Goal: Communication & Community: Share content

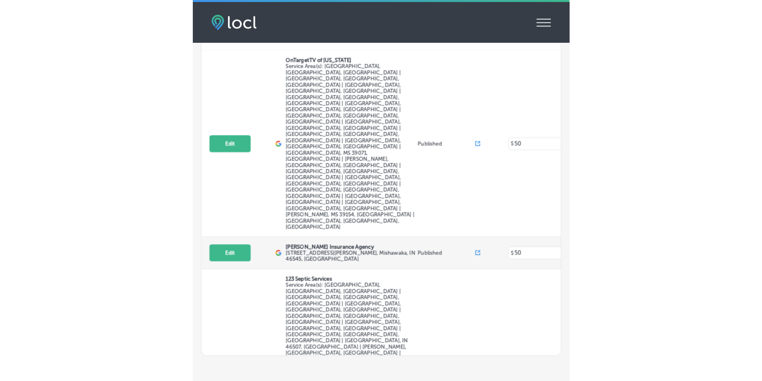
scroll to position [144, 0]
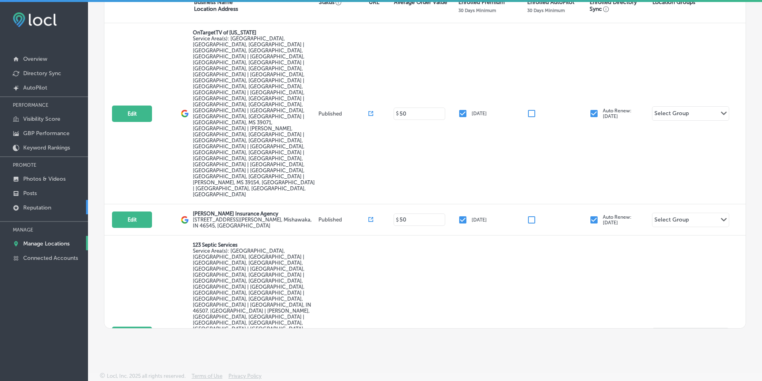
click at [39, 206] on p "Reputation" at bounding box center [37, 207] width 28 height 7
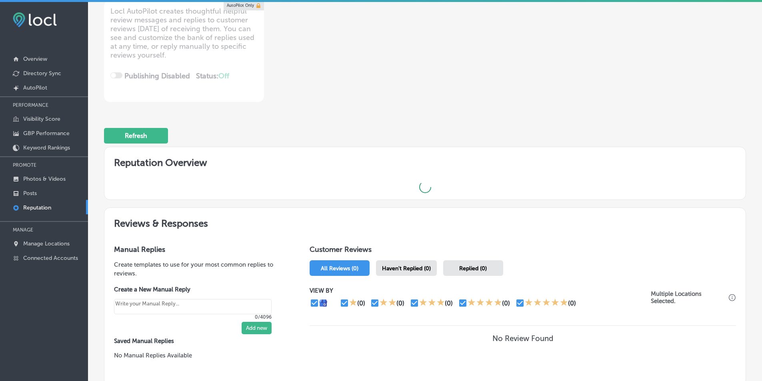
scroll to position [160, 0]
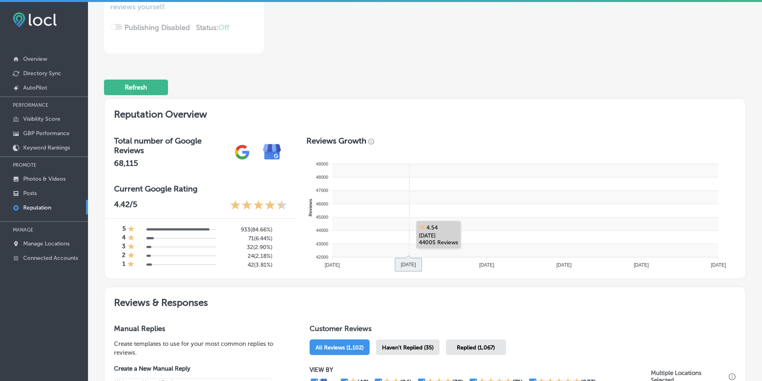
click at [371, 220] on rect at bounding box center [525, 223] width 386 height 13
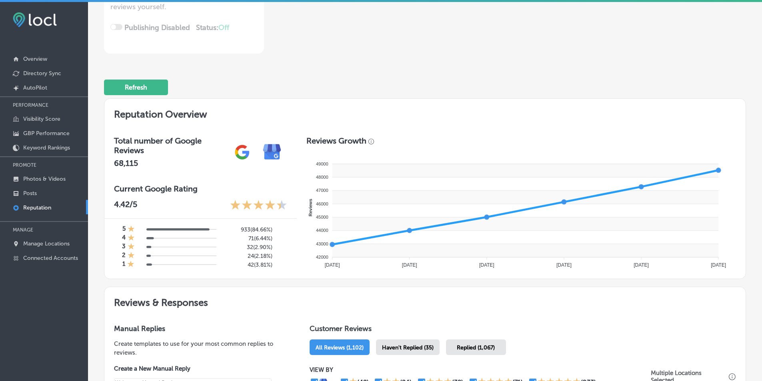
click at [371, 342] on div "Haven't Replied (35)" at bounding box center [408, 348] width 64 height 16
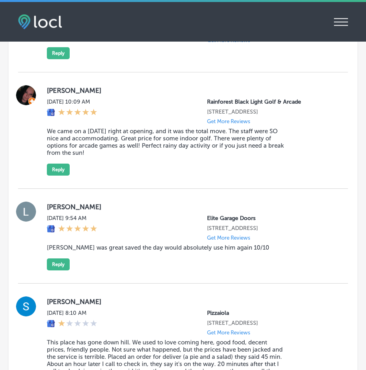
scroll to position [1033, 0]
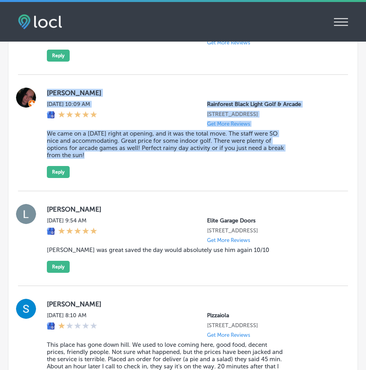
drag, startPoint x: 48, startPoint y: 90, endPoint x: 163, endPoint y: 171, distance: 140.5
click at [164, 170] on div "[PERSON_NAME][DATE] 10:09 AM [GEOGRAPHIC_DATA] [STREET_ADDRESS] Get More Review…" at bounding box center [191, 133] width 288 height 90
copy div "[PERSON_NAME][DATE] 10:09 AM [GEOGRAPHIC_DATA] [STREET_ADDRESS] Get More Review…"
drag, startPoint x: 149, startPoint y: 172, endPoint x: 143, endPoint y: 170, distance: 6.7
click at [149, 172] on div "[PERSON_NAME][DATE] 10:09 AM [GEOGRAPHIC_DATA] [STREET_ADDRESS] Get More Review…" at bounding box center [191, 133] width 288 height 90
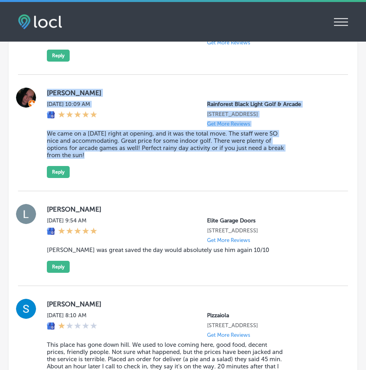
click at [154, 102] on div "[PERSON_NAME][DATE] 10:09 AM [GEOGRAPHIC_DATA] [STREET_ADDRESS] Get More Review…" at bounding box center [191, 133] width 288 height 90
drag, startPoint x: 48, startPoint y: 90, endPoint x: 208, endPoint y: 174, distance: 180.7
click at [208, 174] on div "[PERSON_NAME][DATE] 10:09 AM [GEOGRAPHIC_DATA] [STREET_ADDRESS] Get More Review…" at bounding box center [183, 133] width 330 height 116
copy div "[PERSON_NAME][DATE] 10:09 AM [GEOGRAPHIC_DATA] [STREET_ADDRESS] Get More Review…"
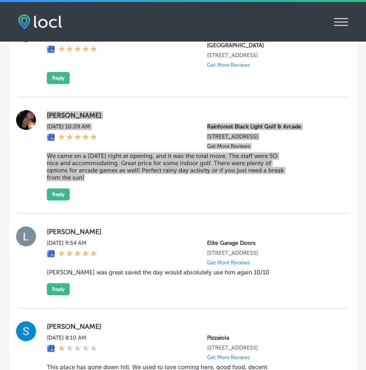
scroll to position [993, 0]
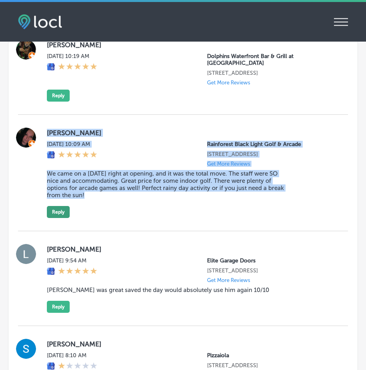
click at [57, 218] on button "Reply" at bounding box center [58, 212] width 23 height 12
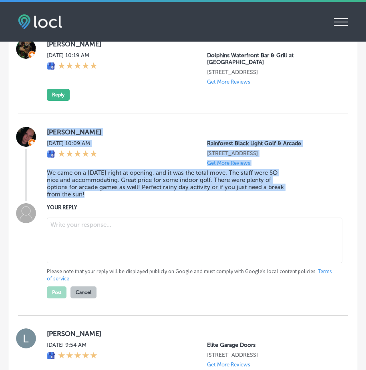
scroll to position [993, 0]
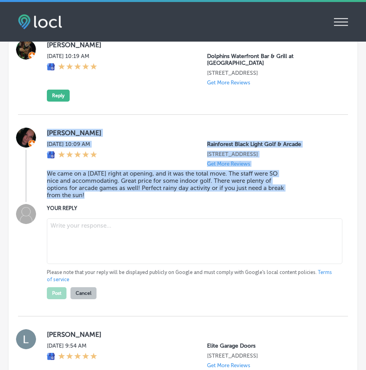
type textarea "x"
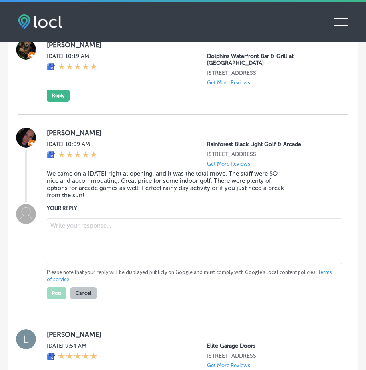
click at [82, 243] on textarea at bounding box center [194, 241] width 295 height 46
paste textarea "Thank you, [PERSON_NAME], for the fantastic review! We’re so glad to hear that …"
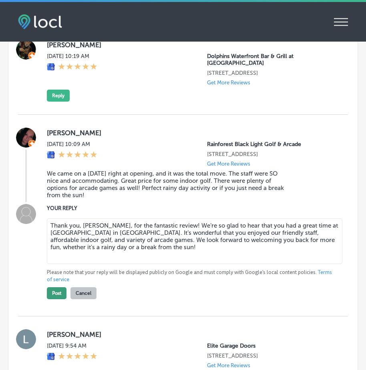
type textarea "Thank you, [PERSON_NAME], for the fantastic review! We’re so glad to hear that …"
click at [60, 299] on button "Post" at bounding box center [57, 293] width 20 height 12
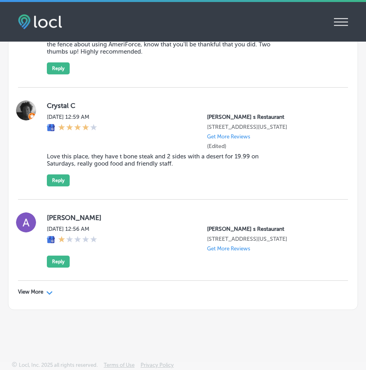
scroll to position [2696, 0]
click at [48, 288] on div "View More Path Created with Sketch." at bounding box center [183, 292] width 330 height 22
click at [48, 291] on icon "Path Created with Sketch." at bounding box center [49, 293] width 6 height 4
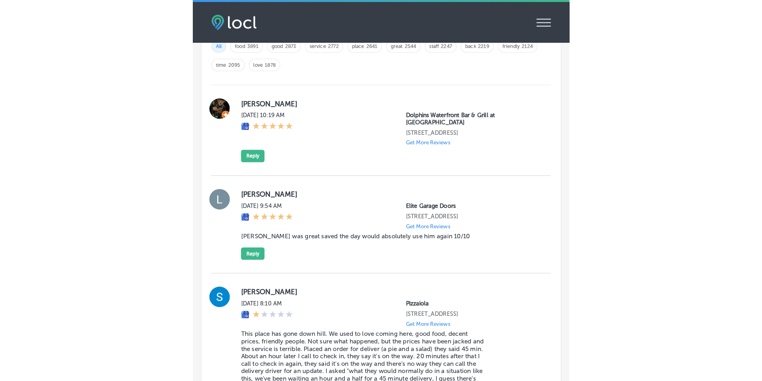
scroll to position [897, 0]
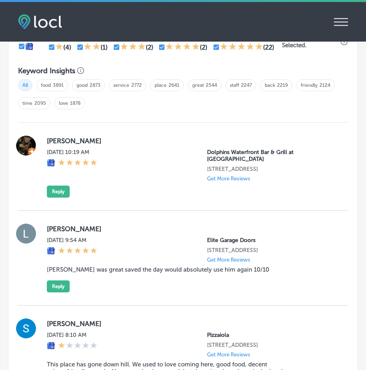
type textarea "x"
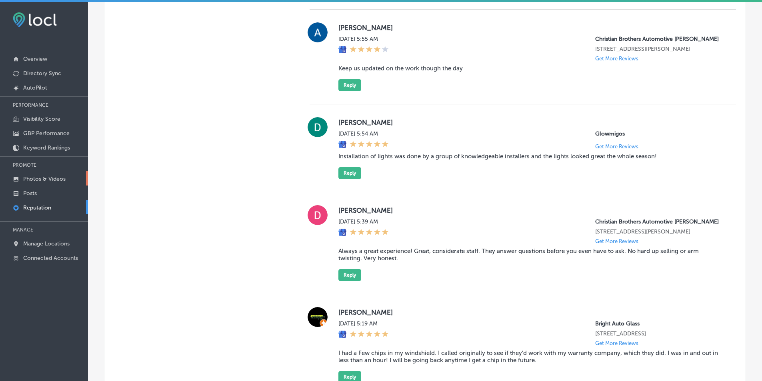
scroll to position [889, 0]
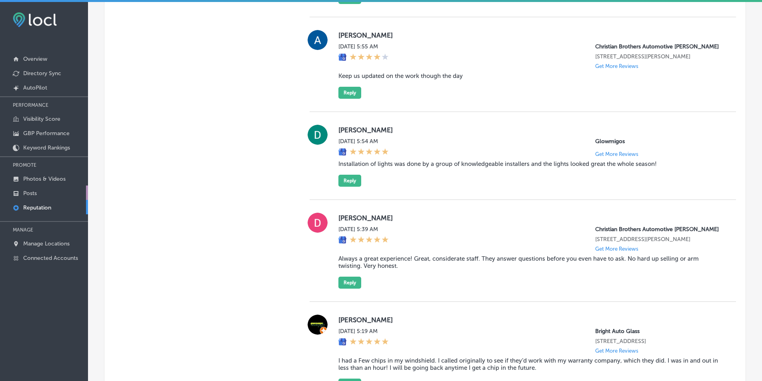
click at [32, 191] on p "Posts" at bounding box center [30, 193] width 14 height 7
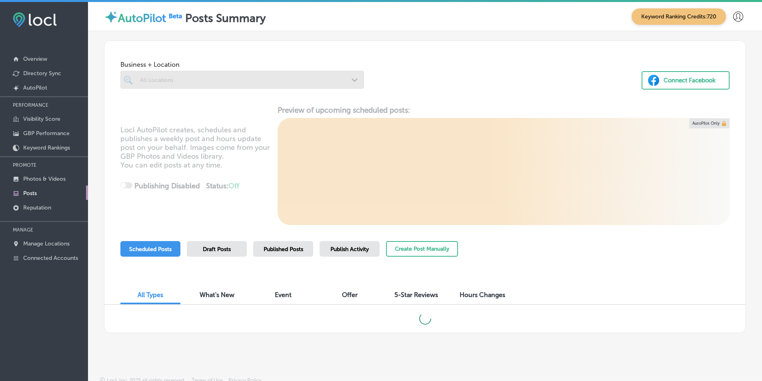
click at [350, 83] on div at bounding box center [242, 80] width 244 height 18
click at [304, 79] on div at bounding box center [242, 80] width 244 height 18
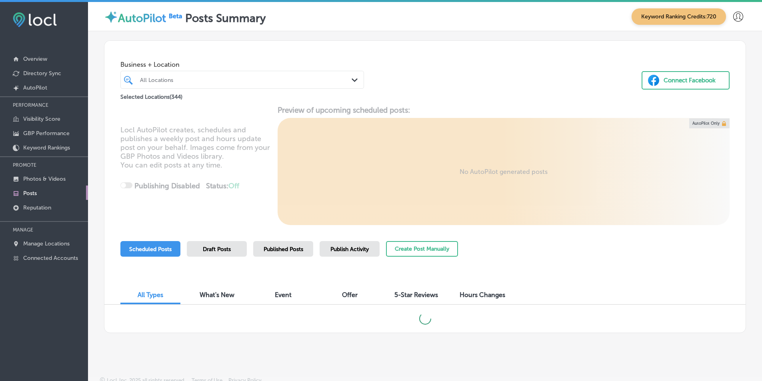
click at [352, 77] on div "Path Created with Sketch." at bounding box center [356, 80] width 9 height 9
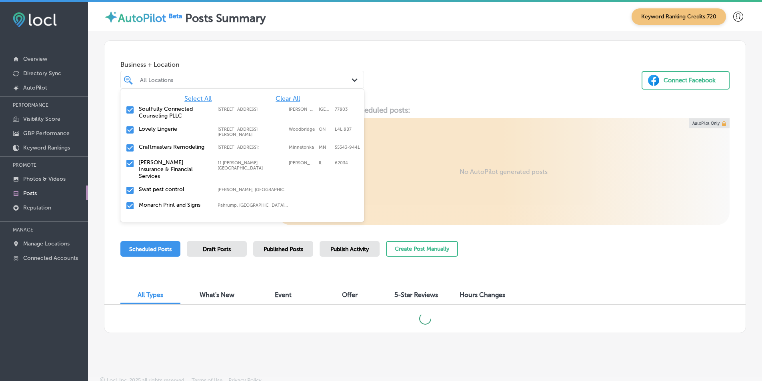
click at [284, 95] on span "Clear All" at bounding box center [288, 99] width 24 height 8
click at [247, 79] on div "All Locations" at bounding box center [246, 79] width 212 height 7
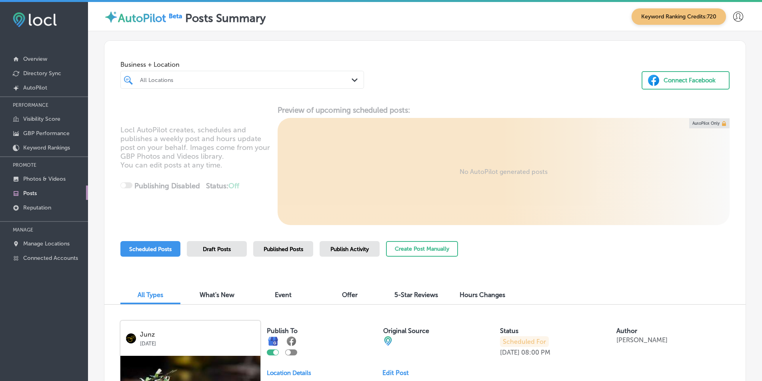
click at [245, 78] on div "All Locations" at bounding box center [246, 79] width 212 height 7
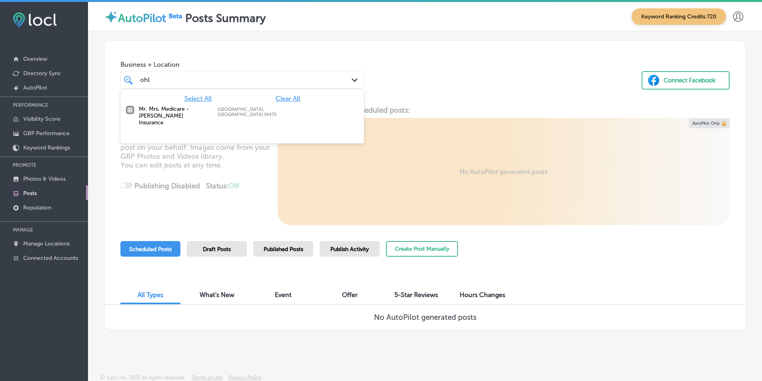
click at [131, 109] on input "checkbox" at bounding box center [130, 110] width 10 height 10
type input "ohl"
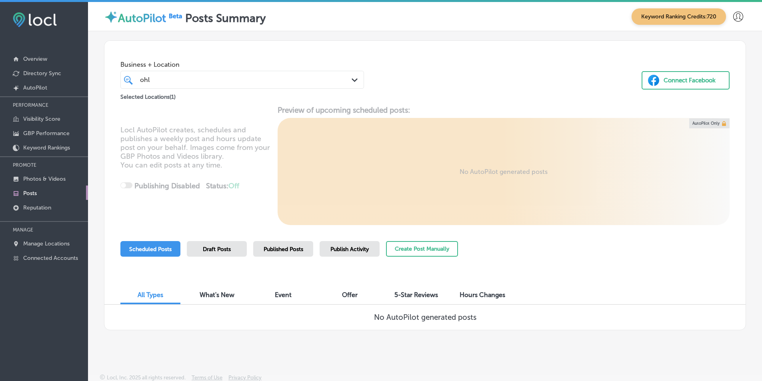
drag, startPoint x: 446, startPoint y: 78, endPoint x: 360, endPoint y: 140, distance: 105.5
click at [371, 78] on div "Business + Location ohl ohl Path Created with Sketch. Selected Locations ( 1 ) …" at bounding box center [424, 71] width 641 height 61
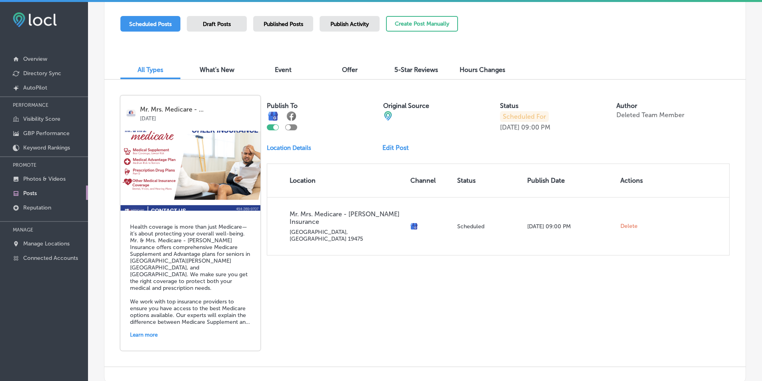
scroll to position [40, 0]
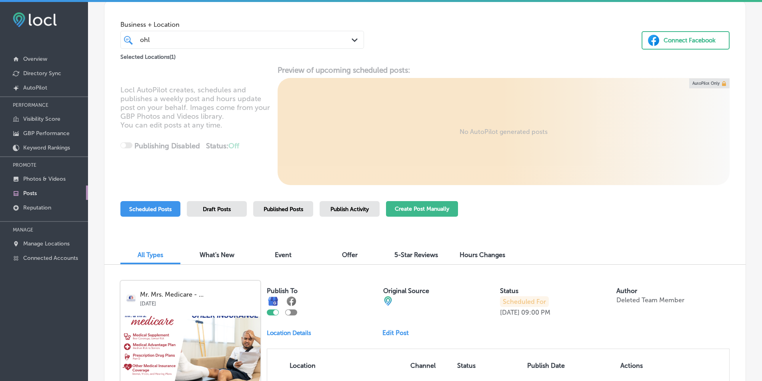
click at [371, 208] on button "Create Post Manually" at bounding box center [422, 209] width 72 height 16
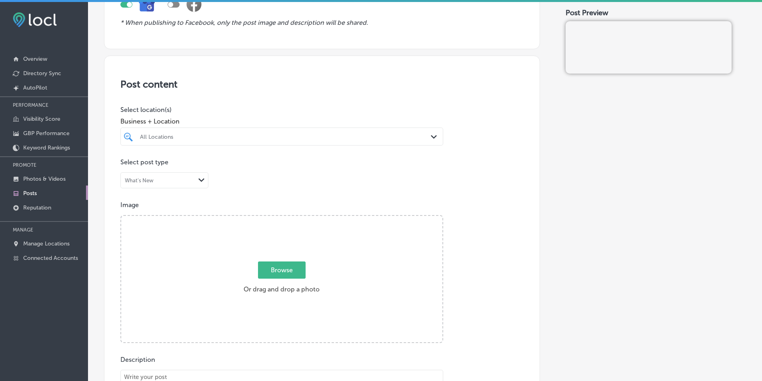
scroll to position [120, 0]
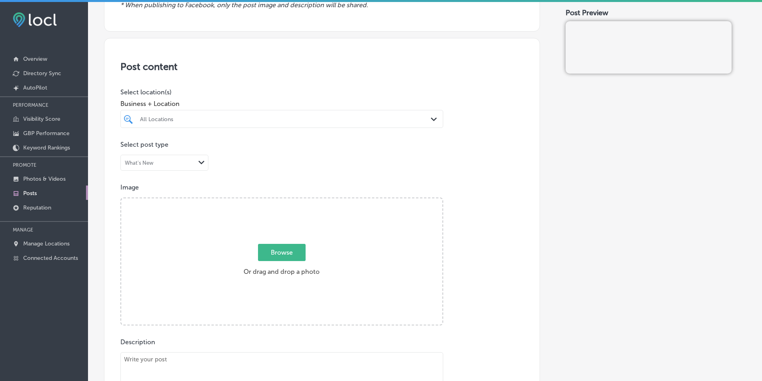
click at [371, 117] on div "Path Created with Sketch." at bounding box center [435, 119] width 9 height 9
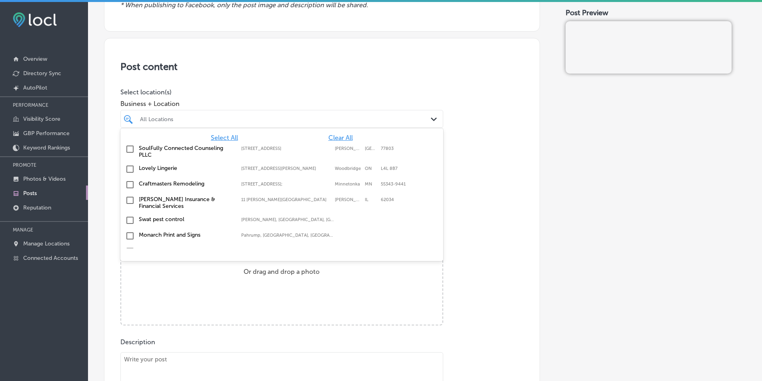
scroll to position [1, 0]
click at [338, 137] on span "Clear All" at bounding box center [340, 137] width 24 height 8
click at [256, 118] on div "All Locations" at bounding box center [286, 119] width 292 height 7
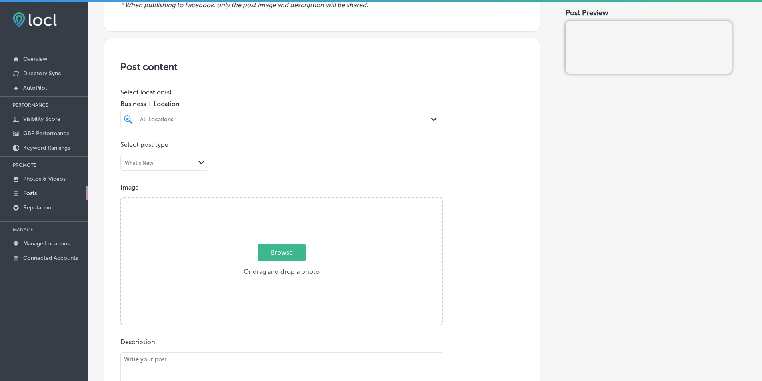
click at [251, 116] on div "All Locations" at bounding box center [286, 119] width 292 height 7
click at [131, 149] on input "checkbox" at bounding box center [130, 149] width 10 height 10
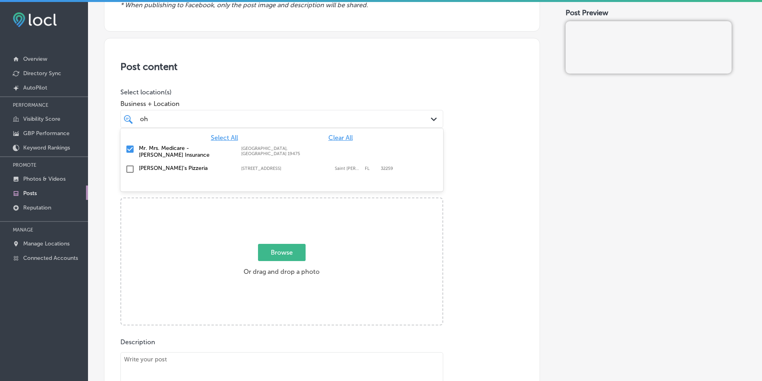
type input "oh"
click at [371, 220] on div "Image Powered by PQINA Browse Or drag and drop a photo" at bounding box center [321, 255] width 403 height 142
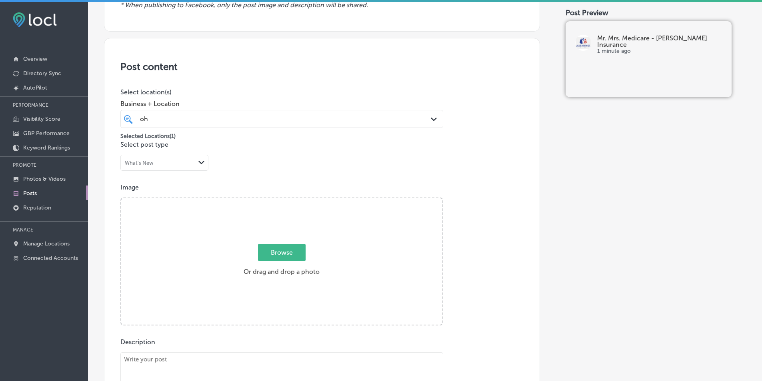
drag, startPoint x: 199, startPoint y: 253, endPoint x: 195, endPoint y: 257, distance: 5.7
click at [196, 256] on div "Browse Or drag and drop a photo" at bounding box center [281, 262] width 321 height 128
click at [121, 198] on input "Browse Or drag and drop a photo" at bounding box center [281, 199] width 321 height 2
click at [232, 235] on div "Browse Or drag and drop a photo" at bounding box center [281, 262] width 321 height 128
click at [121, 198] on input "Browse Or drag and drop a photo" at bounding box center [281, 199] width 321 height 2
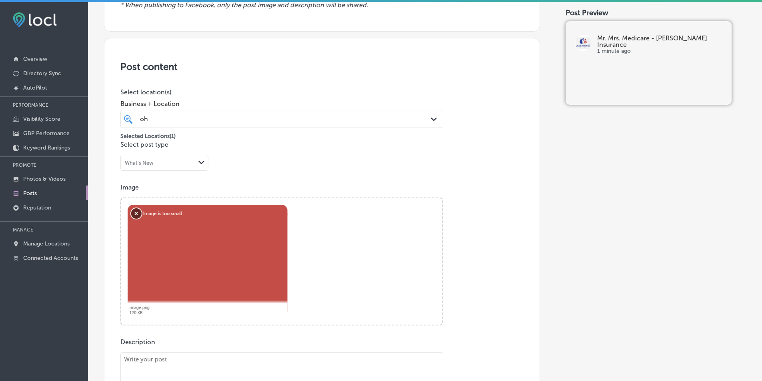
click at [135, 215] on button "Remove" at bounding box center [136, 213] width 10 height 10
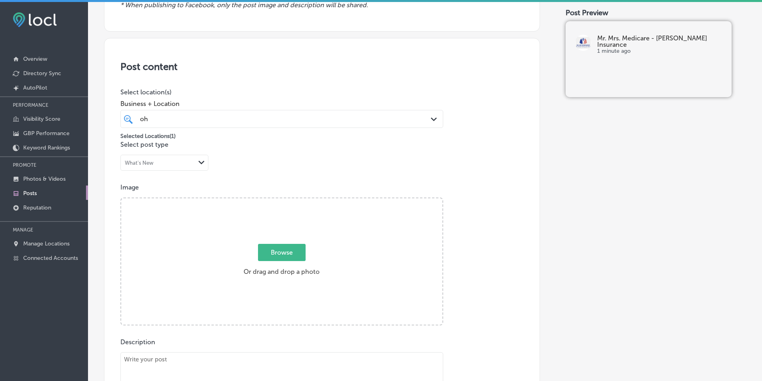
click at [180, 218] on div "Browse Or drag and drop a photo" at bounding box center [281, 262] width 321 height 128
click at [121, 198] on input "Browse Or drag and drop a photo" at bounding box center [281, 199] width 321 height 2
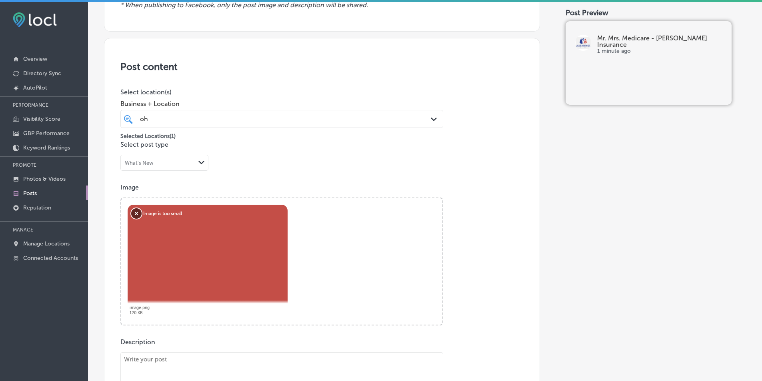
click at [138, 214] on button "Remove" at bounding box center [136, 213] width 10 height 10
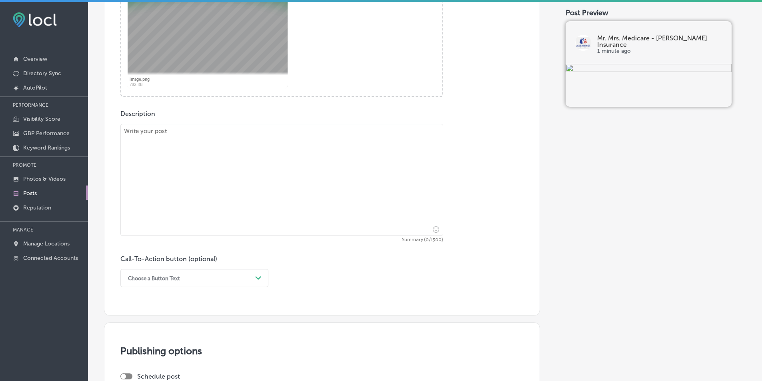
scroll to position [360, 0]
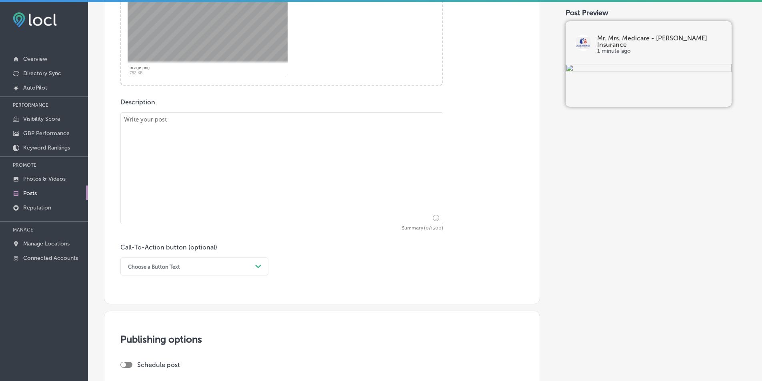
click at [191, 150] on textarea at bounding box center [281, 168] width 323 height 112
paste textarea "Navigating Medicare can be overwhelming, but with Mr. & Mrs. Medicare - [PERSON…"
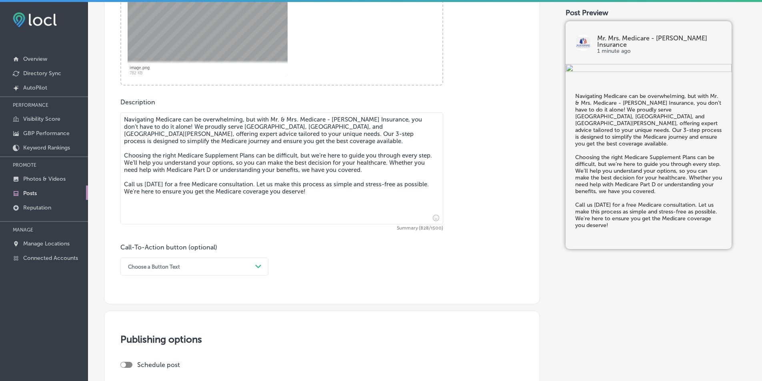
type textarea "Navigating Medicare can be overwhelming, but with Mr. & Mrs. Medicare - [PERSON…"
click at [256, 265] on polygon at bounding box center [258, 267] width 6 height 4
click at [138, 368] on div "Call Now" at bounding box center [194, 368] width 148 height 14
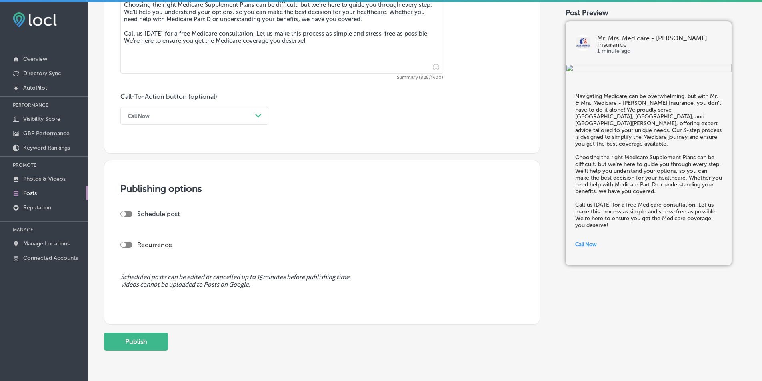
scroll to position [520, 0]
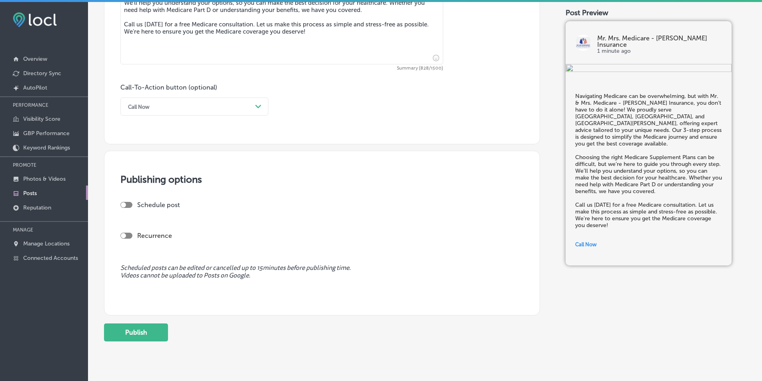
click at [124, 202] on div "Schedule post" at bounding box center [318, 205] width 397 height 8
click at [123, 203] on div at bounding box center [123, 204] width 5 height 5
checkbox input "true"
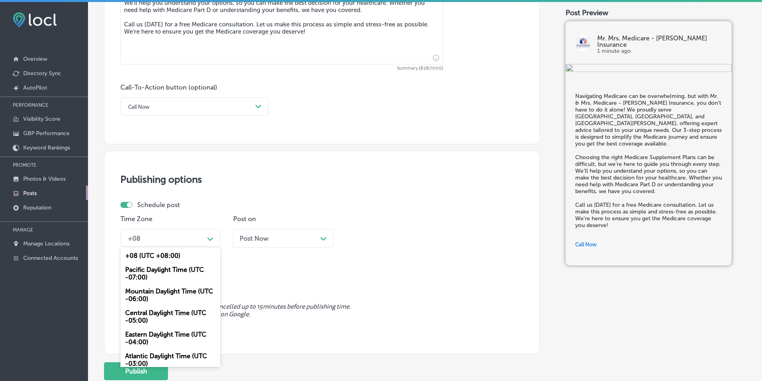
click at [211, 238] on icon "Path Created with Sketch." at bounding box center [210, 240] width 6 height 4
click at [157, 292] on div "Mountain Daylight Time (UTC -06:00)" at bounding box center [170, 295] width 100 height 22
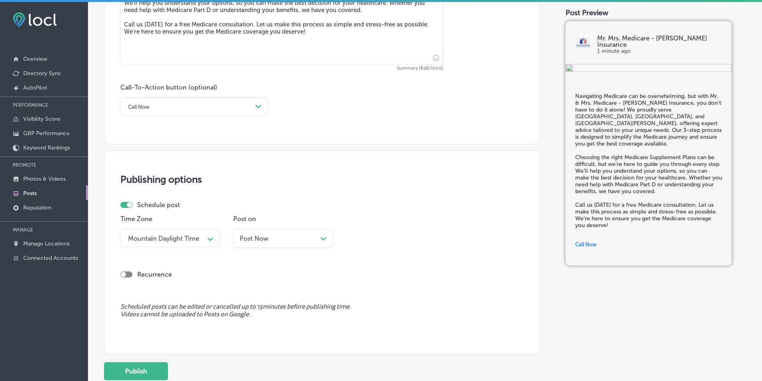
click at [321, 237] on icon "Path Created with Sketch." at bounding box center [323, 239] width 6 height 4
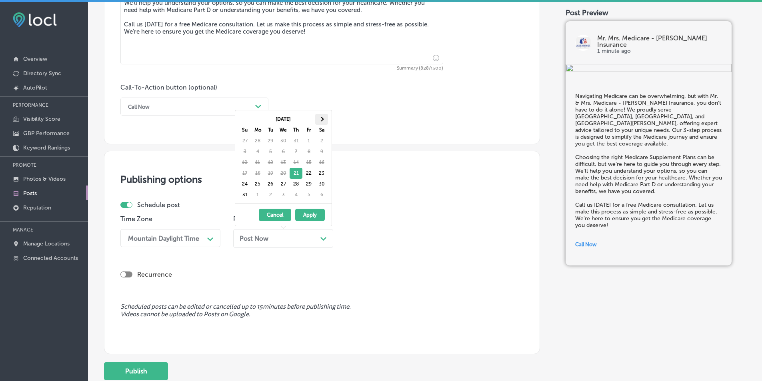
click at [321, 119] on span at bounding box center [321, 119] width 4 height 4
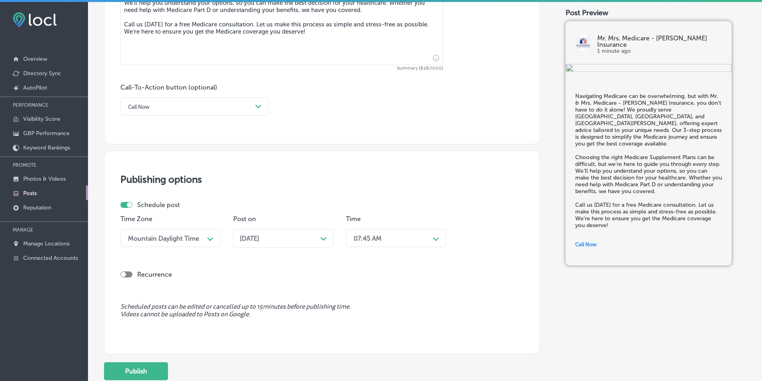
click at [213, 238] on polygon at bounding box center [210, 240] width 6 height 4
click at [357, 285] on div "7:00 AM" at bounding box center [396, 288] width 100 height 14
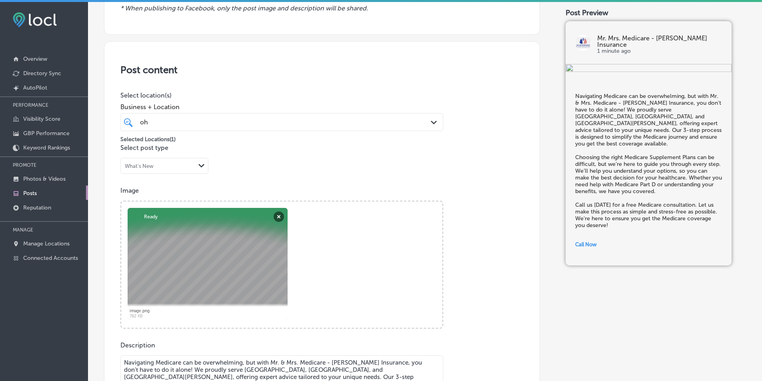
scroll to position [99, 0]
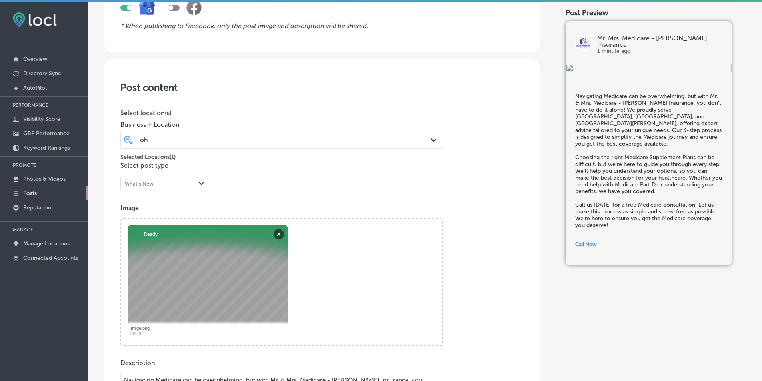
click at [371, 141] on icon "Path Created with Sketch." at bounding box center [434, 140] width 6 height 4
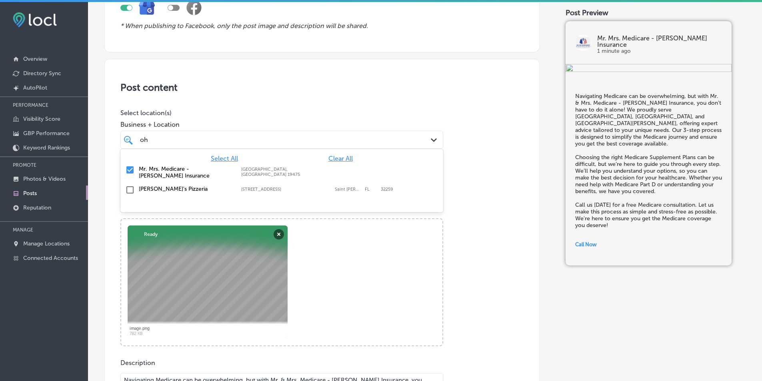
click at [371, 211] on p "Image" at bounding box center [321, 208] width 403 height 8
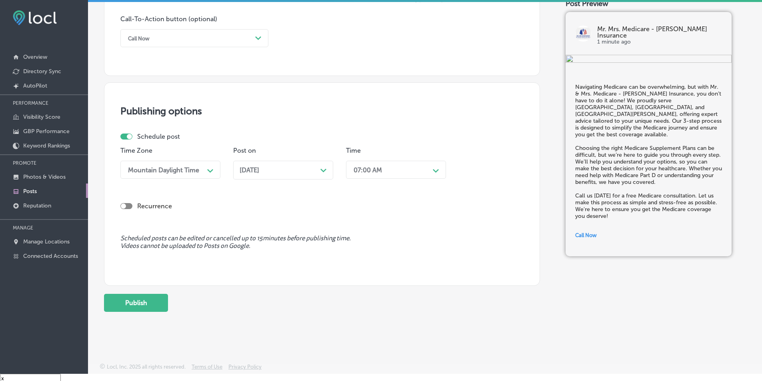
scroll to position [12, 0]
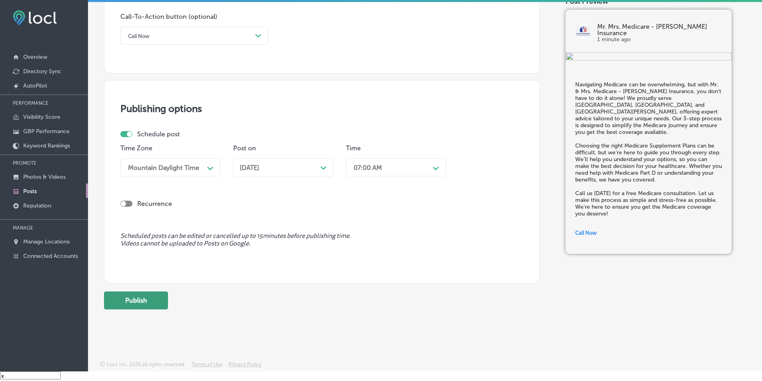
click at [140, 299] on button "Publish" at bounding box center [136, 301] width 64 height 18
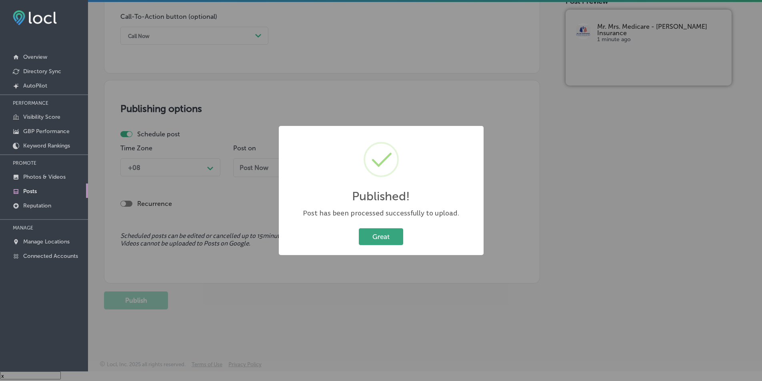
click at [371, 235] on button "Great" at bounding box center [381, 236] width 44 height 16
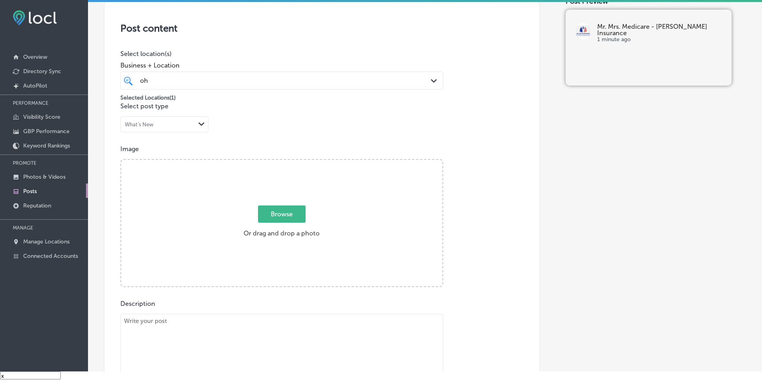
scroll to position [179, 0]
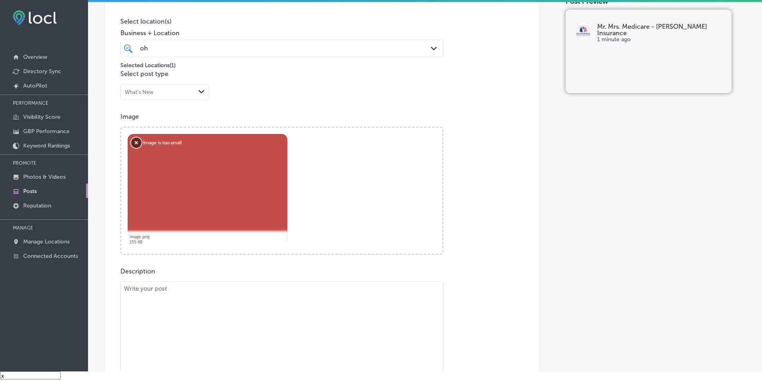
click at [136, 143] on button "Remove" at bounding box center [136, 143] width 10 height 10
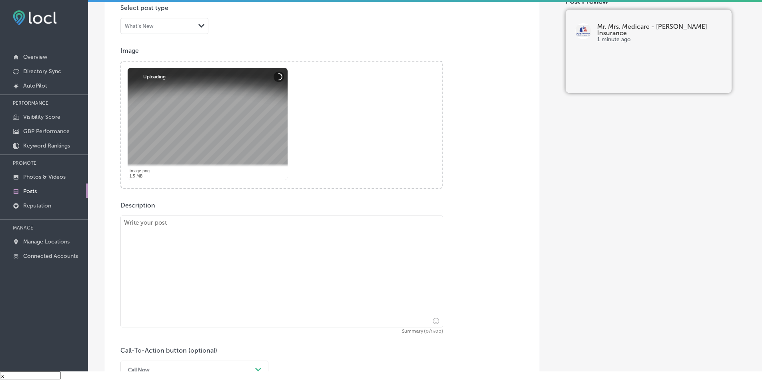
scroll to position [259, 0]
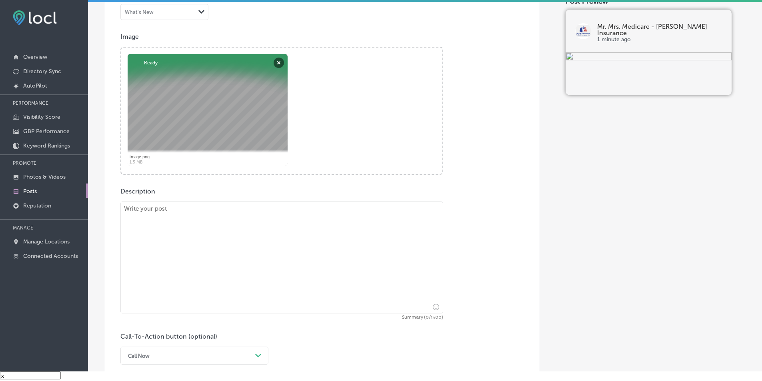
click at [184, 268] on textarea at bounding box center [281, 258] width 323 height 112
click at [184, 266] on textarea at bounding box center [281, 258] width 323 height 112
paste textarea "Are you turning 65 and need help understanding Medicare? Mr. & Mrs. Medicare - …"
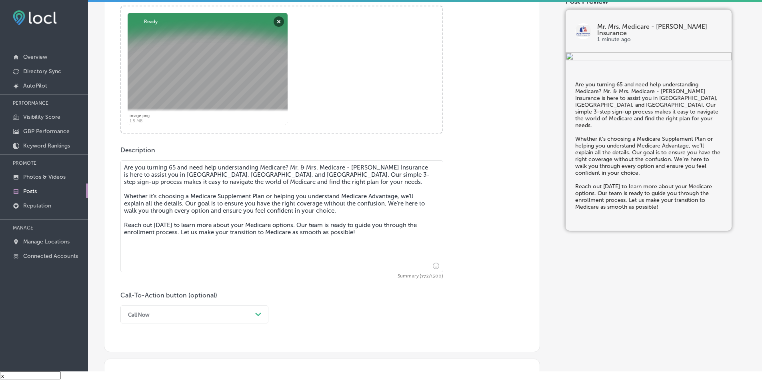
scroll to position [299, 0]
type textarea "Are you turning 65 and need help understanding Medicare? Mr. & Mrs. Medicare - …"
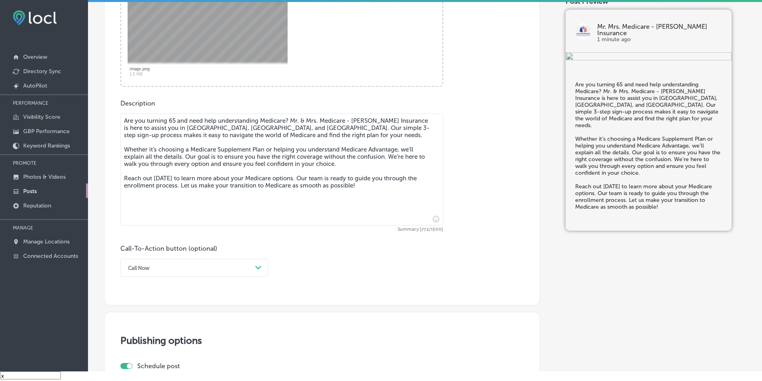
click at [258, 277] on div "Call Now Path Created with Sketch." at bounding box center [194, 268] width 148 height 18
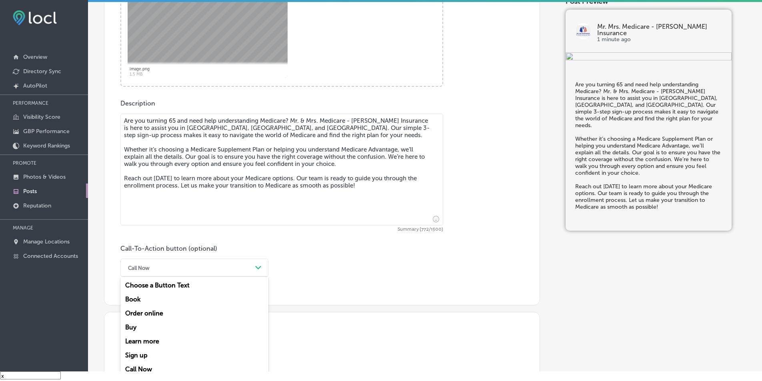
click at [151, 340] on div "Learn more" at bounding box center [194, 341] width 148 height 14
click at [203, 315] on input "text" at bounding box center [282, 315] width 322 height 22
paste input "[URL][DOMAIN_NAME]"
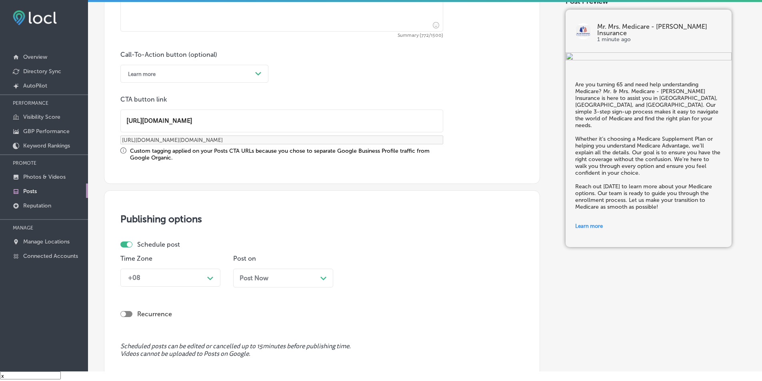
scroll to position [547, 0]
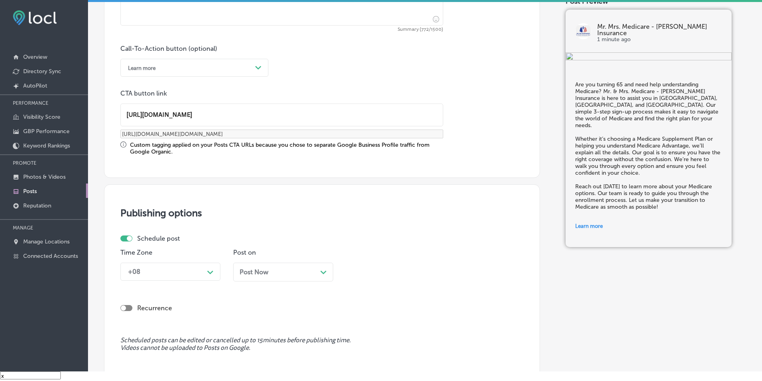
type input "[URL][DOMAIN_NAME]"
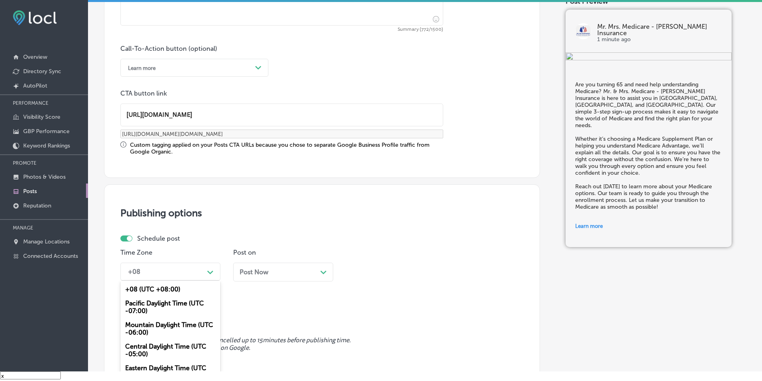
scroll to position [570, 0]
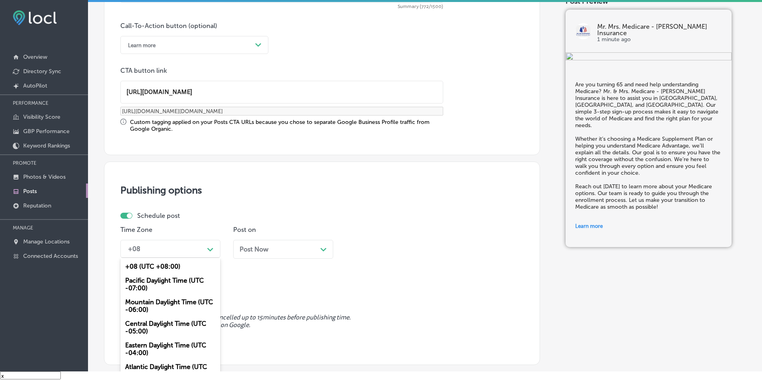
click at [210, 258] on div "option Mountain Daylight Time (UTC -06:00), selected. option +08 (UTC +08:00) f…" at bounding box center [170, 249] width 100 height 18
click at [154, 301] on div "Mountain Daylight Time (UTC -06:00)" at bounding box center [170, 306] width 100 height 22
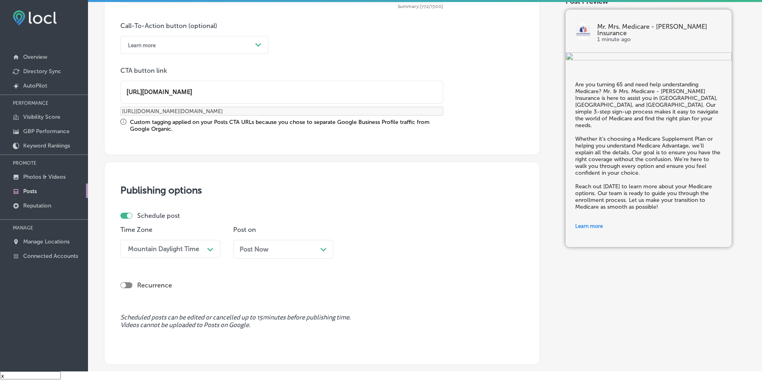
click at [324, 250] on polygon at bounding box center [323, 250] width 6 height 4
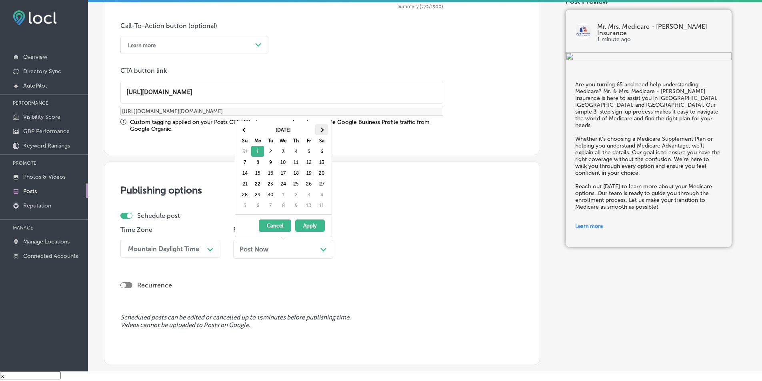
click at [322, 132] on span at bounding box center [321, 130] width 4 height 4
click at [243, 132] on th at bounding box center [244, 129] width 13 height 11
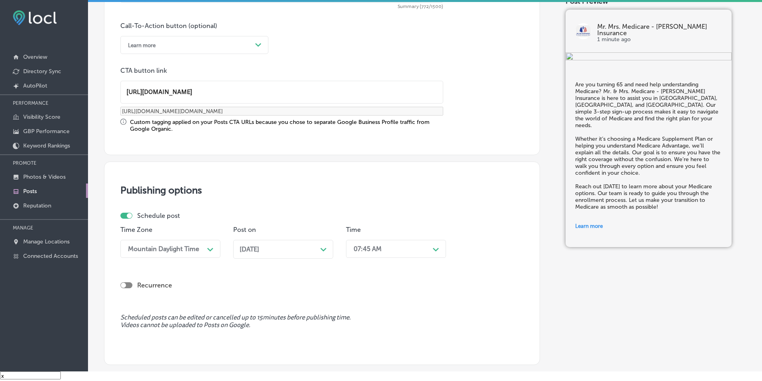
click at [371, 248] on div "Path Created with Sketch." at bounding box center [436, 249] width 6 height 6
click at [360, 337] on div "7:00 AM" at bounding box center [396, 339] width 100 height 14
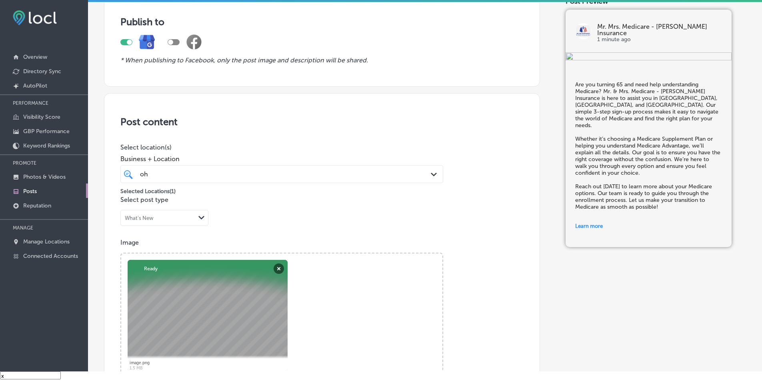
scroll to position [50, 0]
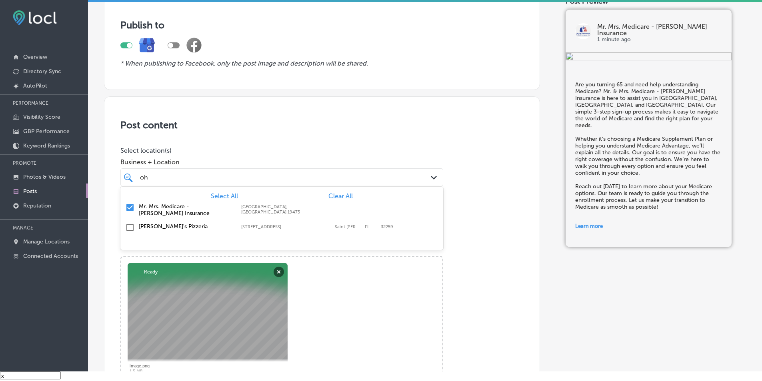
click at [371, 179] on polygon at bounding box center [434, 178] width 6 height 4
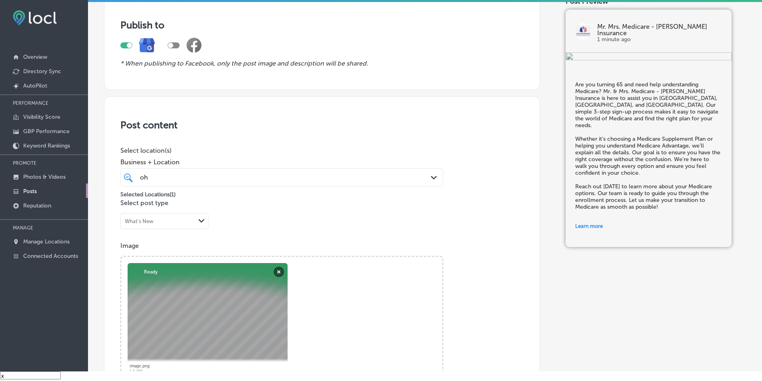
click at [371, 208] on div "Post content Select location(s) Business + Location oh oh Path Created with Ske…" at bounding box center [322, 385] width 436 height 579
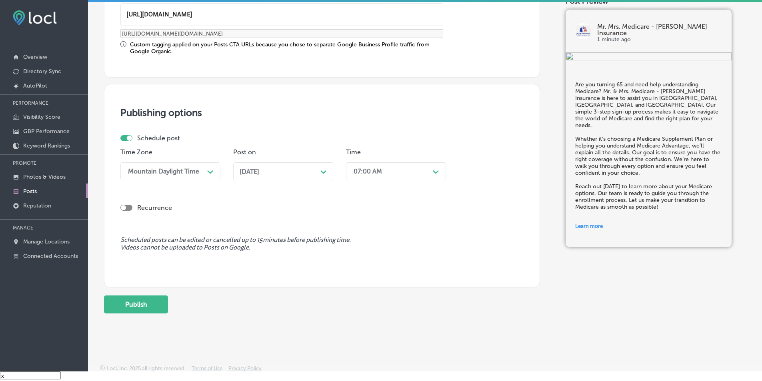
scroll to position [652, 0]
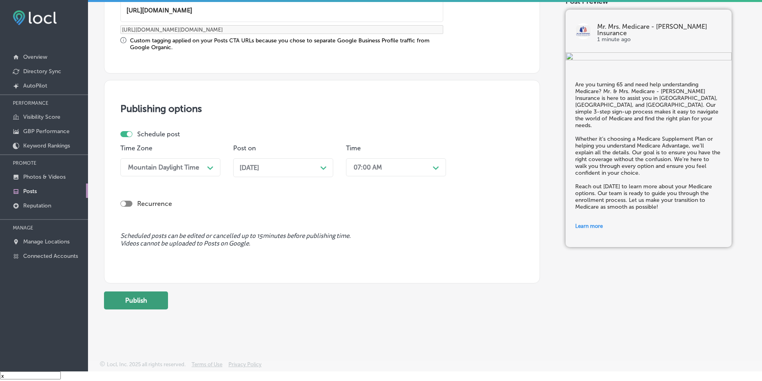
click at [140, 298] on button "Publish" at bounding box center [136, 301] width 64 height 18
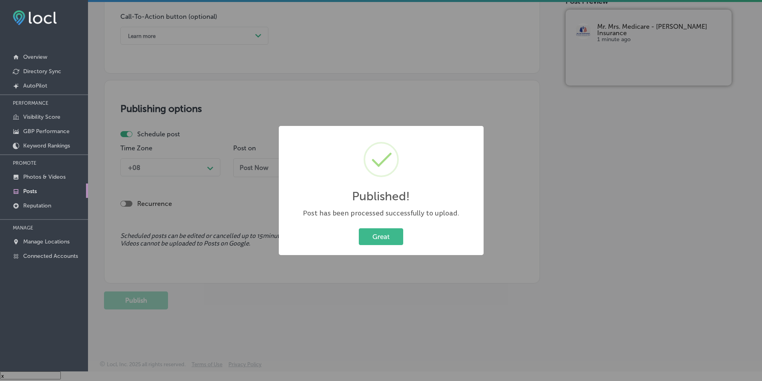
scroll to position [579, 0]
click at [371, 235] on button "Great" at bounding box center [381, 236] width 44 height 16
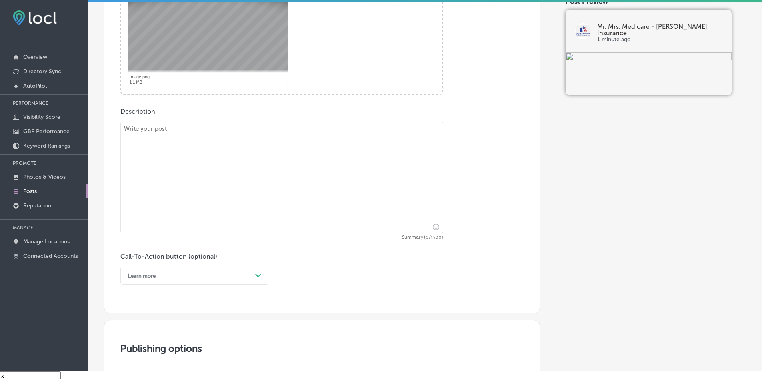
scroll to position [299, 0]
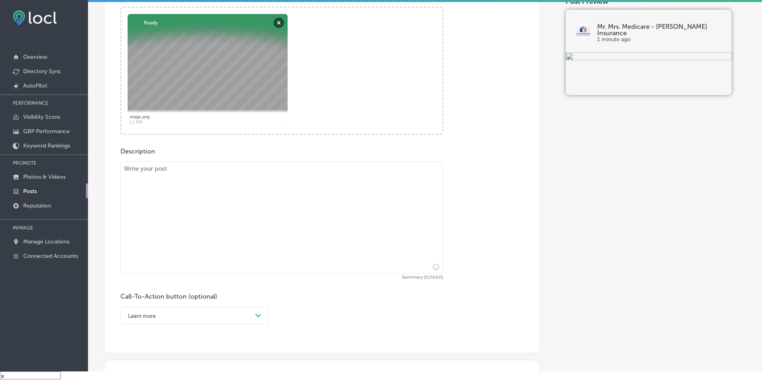
click at [187, 224] on textarea at bounding box center [281, 218] width 323 height 112
paste textarea "At Mr. & Mrs. Medicare - [PERSON_NAME] Insurance, we believe getting the best M…"
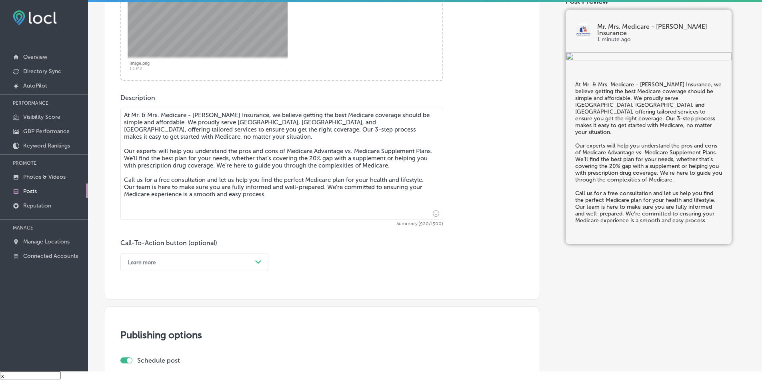
scroll to position [379, 0]
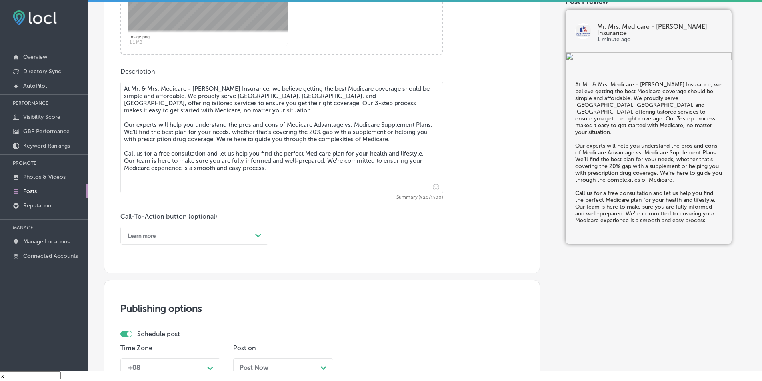
type textarea "At Mr. & Mrs. Medicare - [PERSON_NAME] Insurance, we believe getting the best M…"
click at [258, 234] on icon "Path Created with Sketch." at bounding box center [258, 236] width 6 height 4
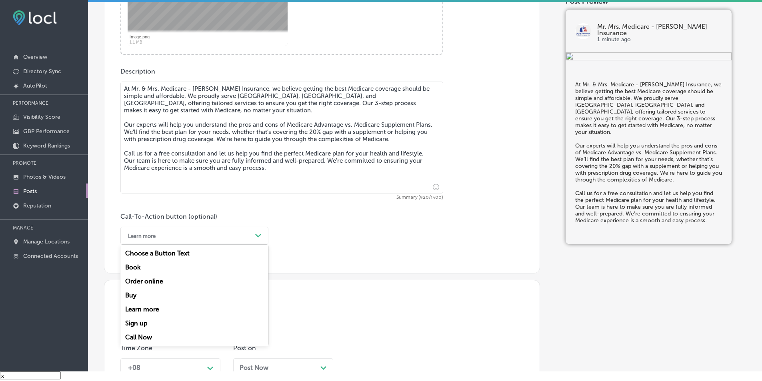
click at [143, 337] on div "Call Now" at bounding box center [194, 337] width 148 height 14
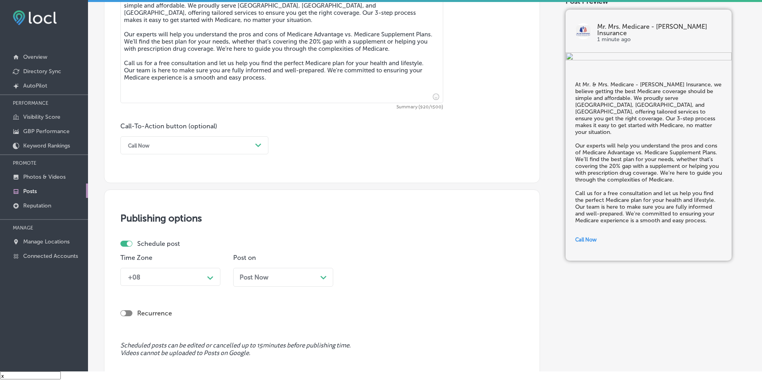
scroll to position [499, 0]
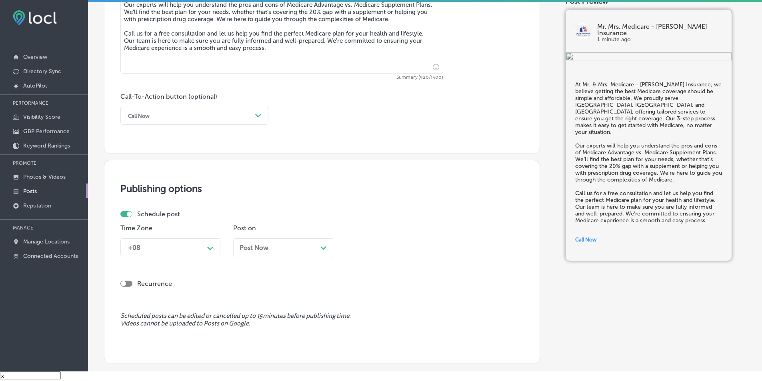
click at [212, 245] on div "Path Created with Sketch." at bounding box center [210, 247] width 6 height 6
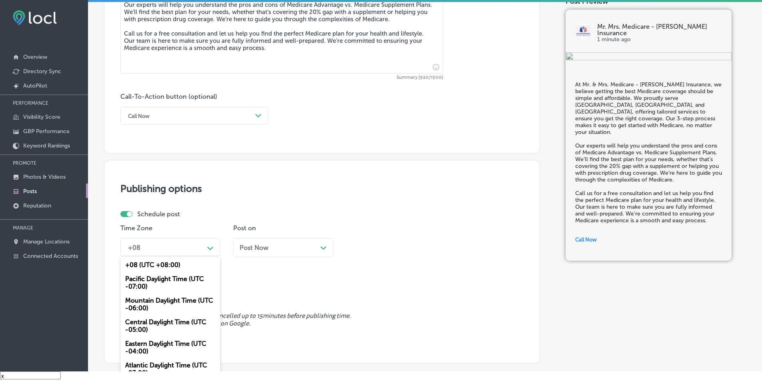
click at [148, 302] on div "Mountain Daylight Time (UTC -06:00)" at bounding box center [170, 305] width 100 height 22
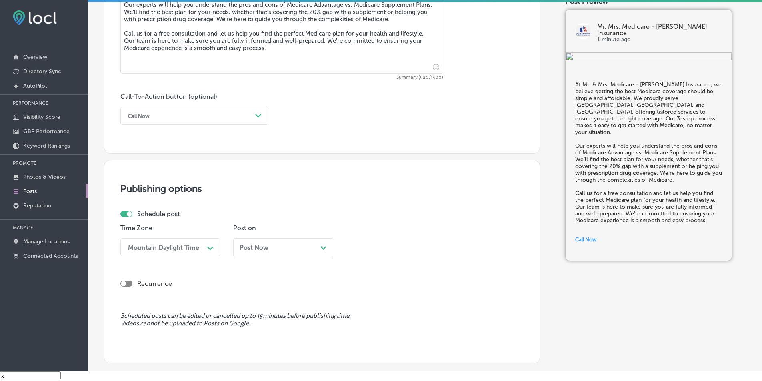
click at [324, 246] on div "Path Created with Sketch." at bounding box center [323, 247] width 6 height 6
click at [371, 247] on icon "Path Created with Sketch." at bounding box center [436, 249] width 6 height 4
click at [360, 296] on div "7:00 AM" at bounding box center [396, 297] width 100 height 14
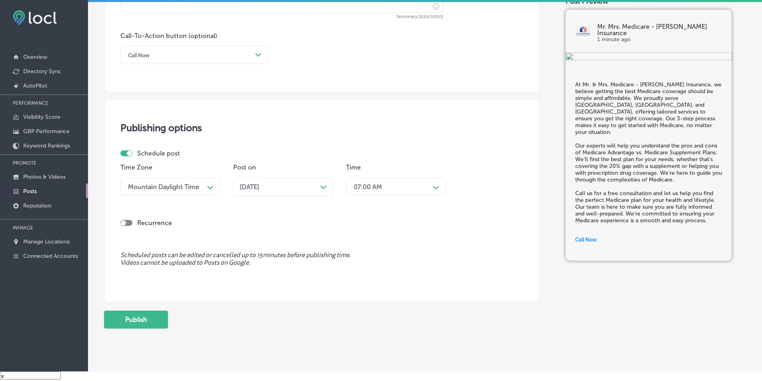
scroll to position [579, 0]
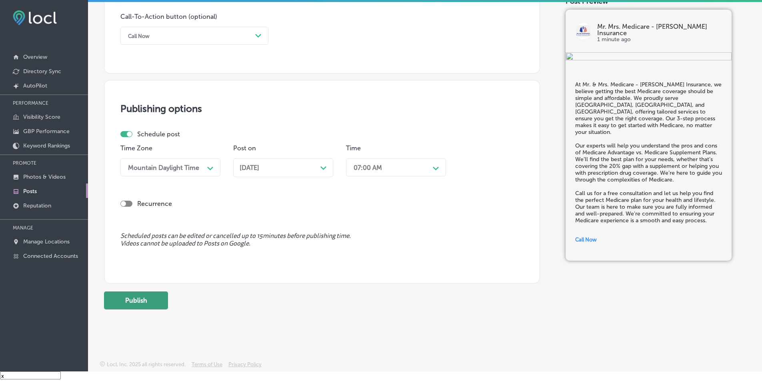
click at [128, 296] on button "Publish" at bounding box center [136, 301] width 64 height 18
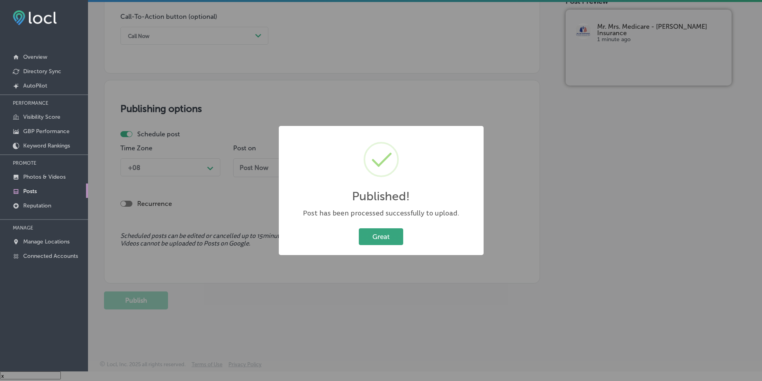
click at [371, 238] on button "Great" at bounding box center [381, 236] width 44 height 16
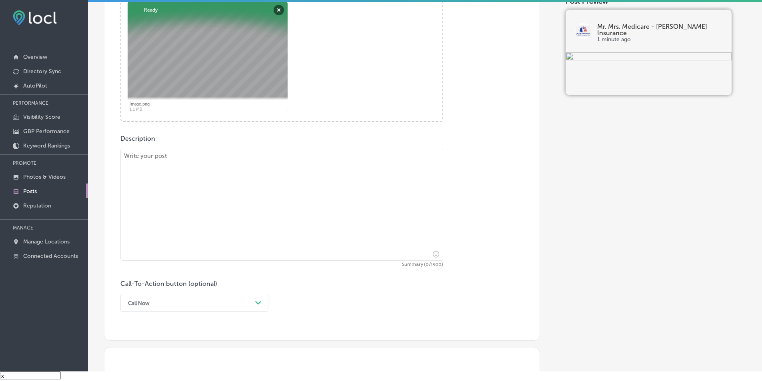
scroll to position [320, 0]
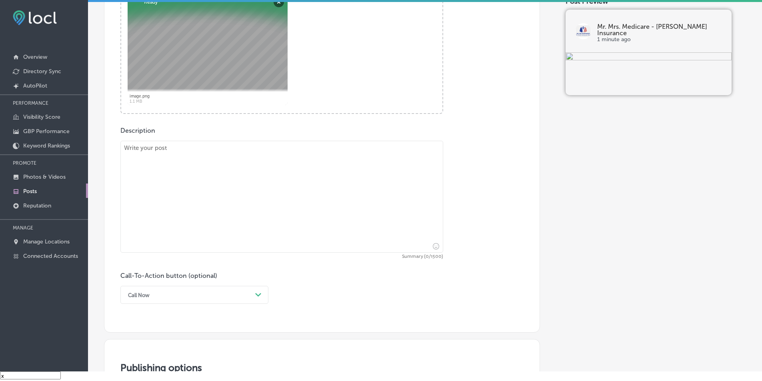
click at [168, 202] on textarea at bounding box center [281, 197] width 323 height 112
paste textarea "When it comes to Medicare Insurance, choosing the right coverage is crucial. Mr…"
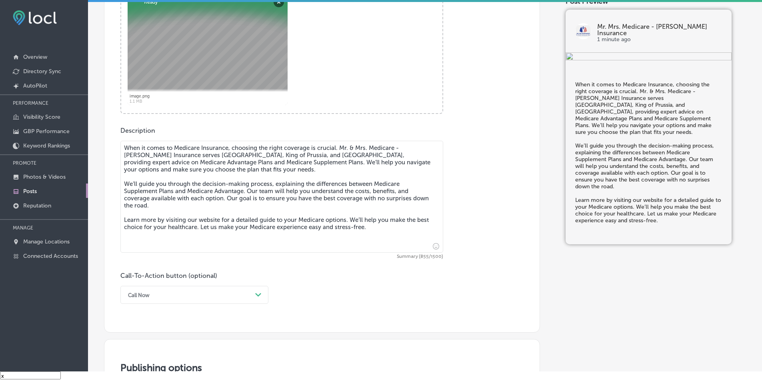
type textarea "When it comes to Medicare Insurance, choosing the right coverage is crucial. Mr…"
click at [256, 294] on div "option Call Now, selected. option Book focused, 2 of 7. 7 results available. Us…" at bounding box center [194, 295] width 148 height 18
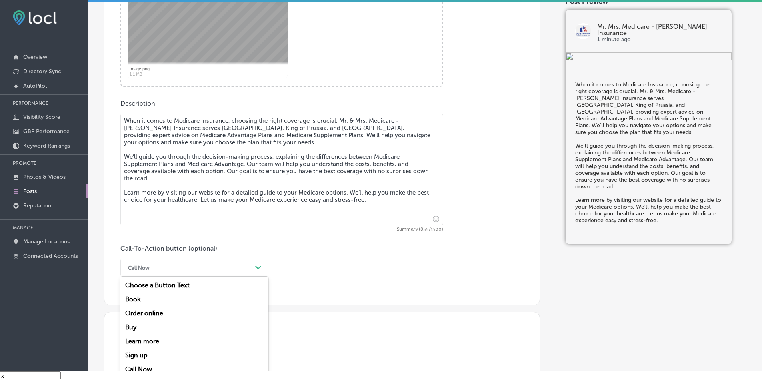
click at [160, 342] on div "Learn more" at bounding box center [194, 341] width 148 height 14
click at [154, 310] on input "text" at bounding box center [282, 315] width 322 height 22
paste input "[URL][DOMAIN_NAME]"
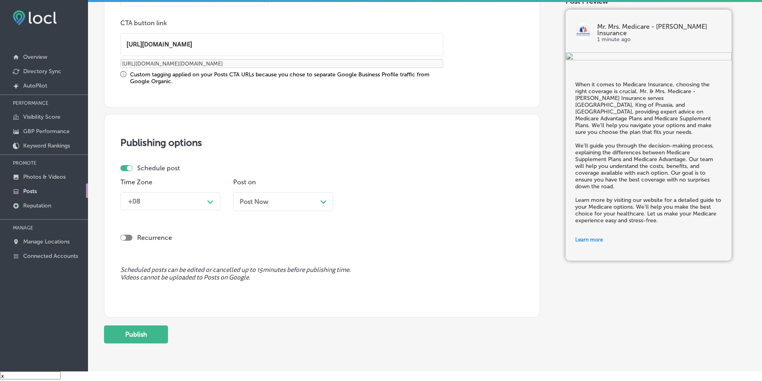
scroll to position [627, 0]
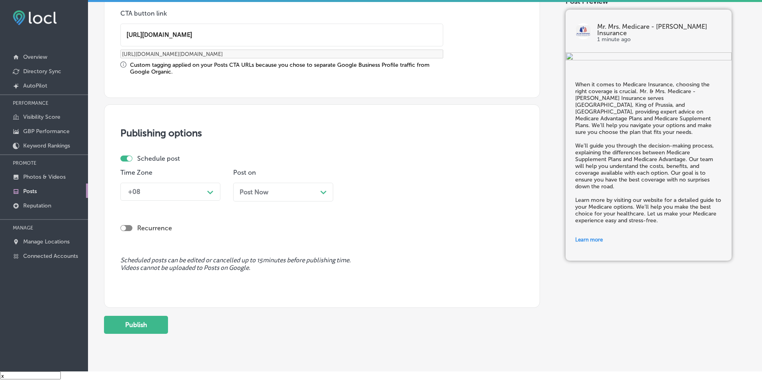
type input "[URL][DOMAIN_NAME]"
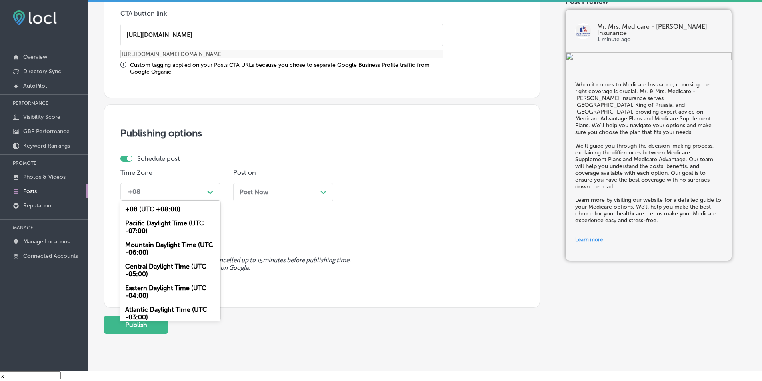
click at [214, 193] on div "Path Created with Sketch." at bounding box center [210, 191] width 13 height 13
click at [138, 249] on div "Mountain Daylight Time (UTC -06:00)" at bounding box center [170, 249] width 100 height 22
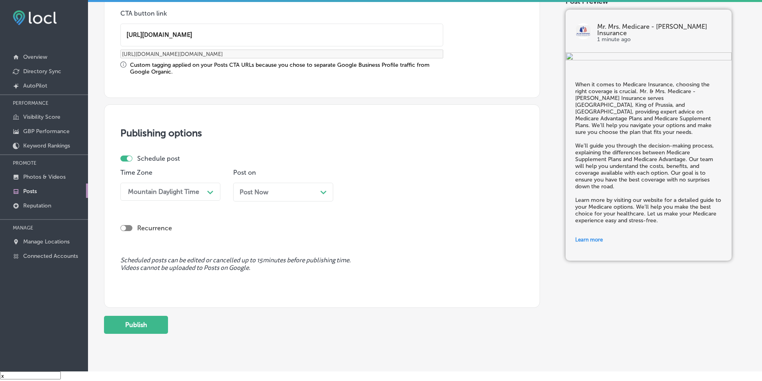
click at [322, 191] on icon "Path Created with Sketch." at bounding box center [323, 193] width 6 height 4
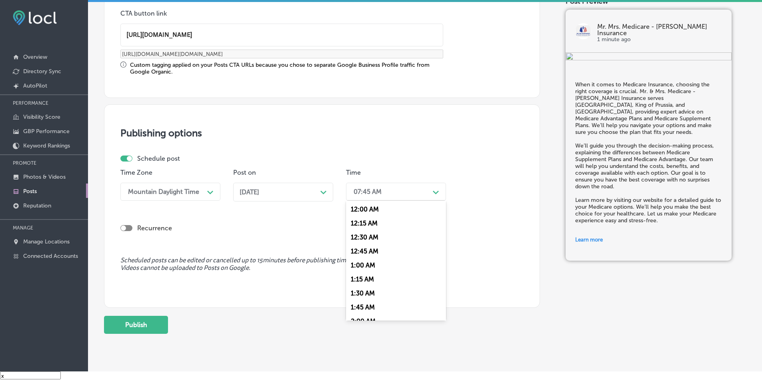
click at [371, 193] on icon "Path Created with Sketch." at bounding box center [436, 193] width 6 height 4
click at [362, 240] on div "7:00 AM" at bounding box center [396, 241] width 100 height 14
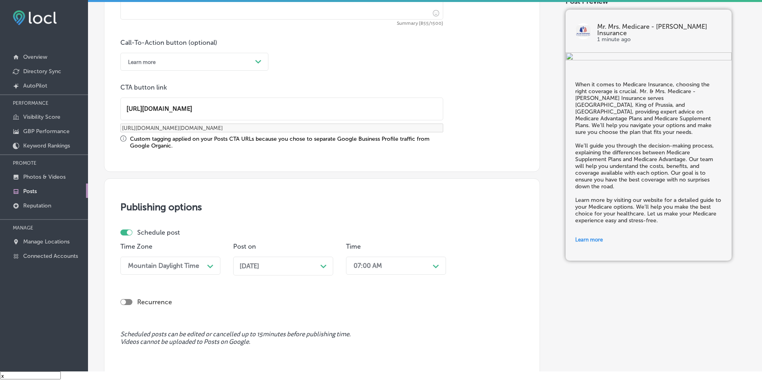
scroll to position [652, 0]
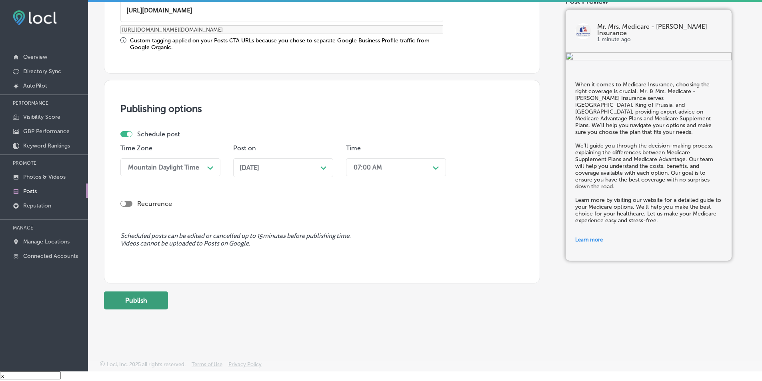
click at [132, 296] on button "Publish" at bounding box center [136, 301] width 64 height 18
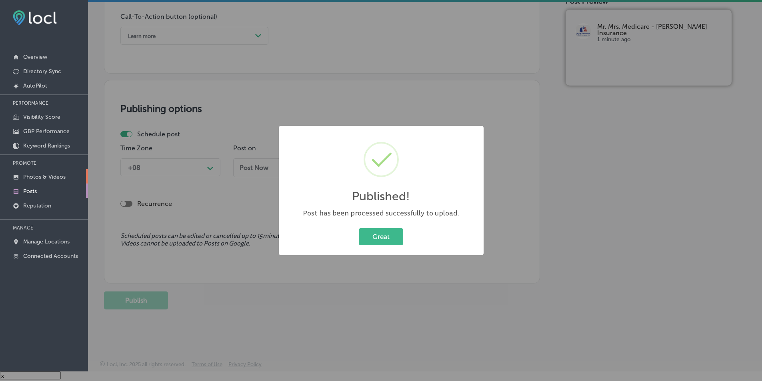
scroll to position [579, 0]
click at [370, 238] on button "Great" at bounding box center [381, 236] width 44 height 16
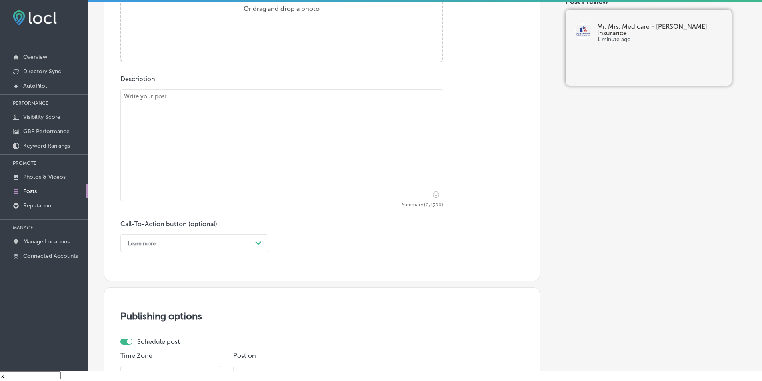
scroll to position [259, 0]
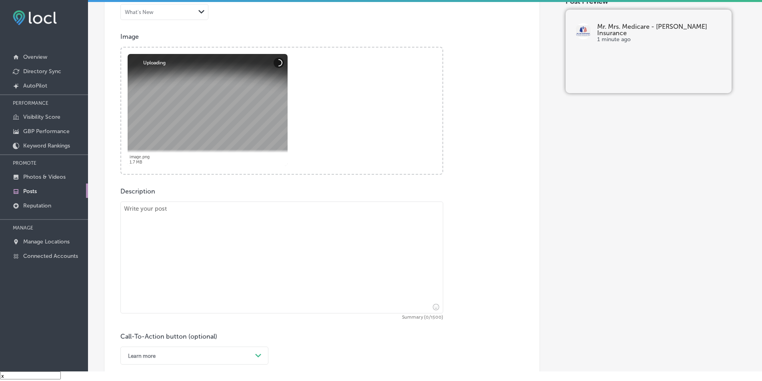
click at [207, 250] on textarea at bounding box center [281, 258] width 323 height 112
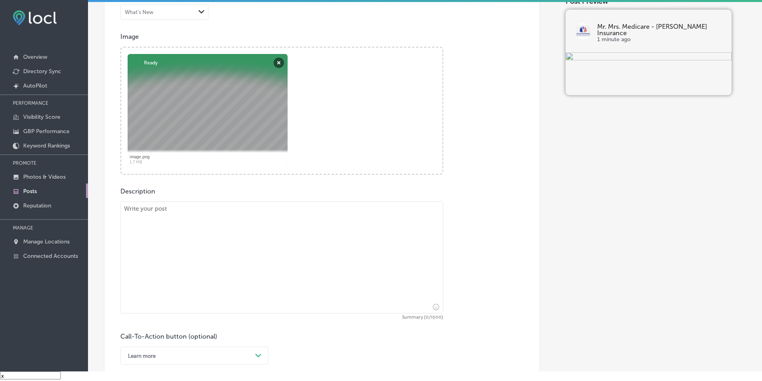
click at [167, 239] on textarea at bounding box center [281, 258] width 323 height 112
paste textarea "Medicare doesn’t have to be confusing. Mr. & Mrs. Medicare - [PERSON_NAME] Insu…"
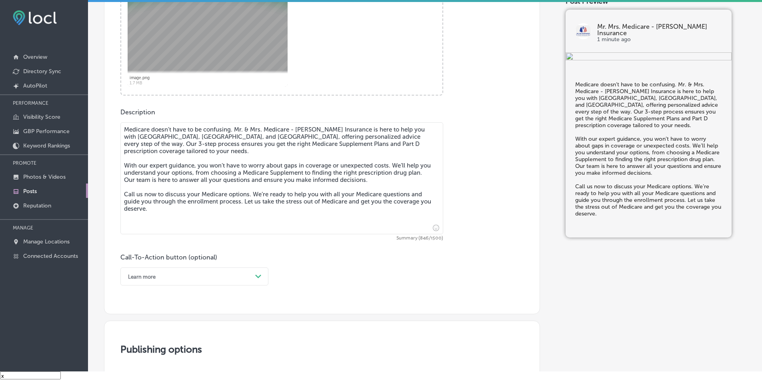
scroll to position [339, 0]
type textarea "Medicare doesn’t have to be confusing. Mr. & Mrs. Medicare - [PERSON_NAME] Insu…"
click at [260, 274] on div "Learn more Path Created with Sketch." at bounding box center [194, 276] width 148 height 18
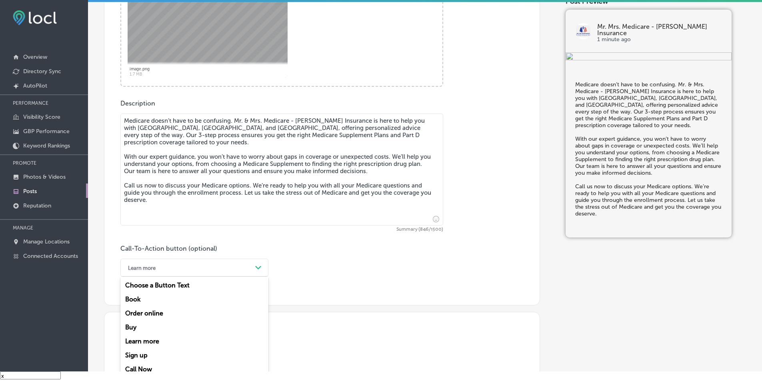
click at [144, 369] on div "Call Now" at bounding box center [194, 369] width 148 height 14
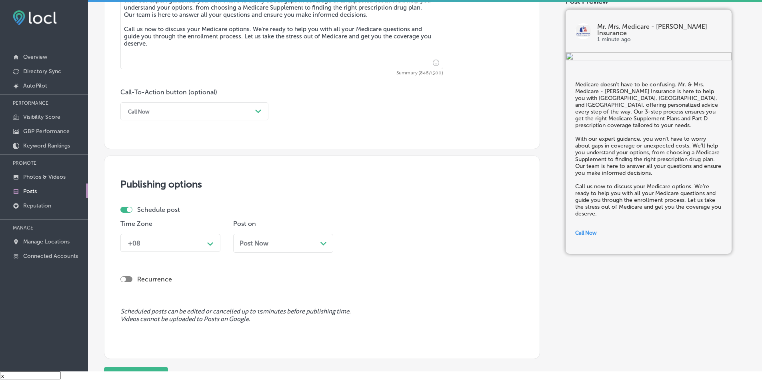
scroll to position [507, 0]
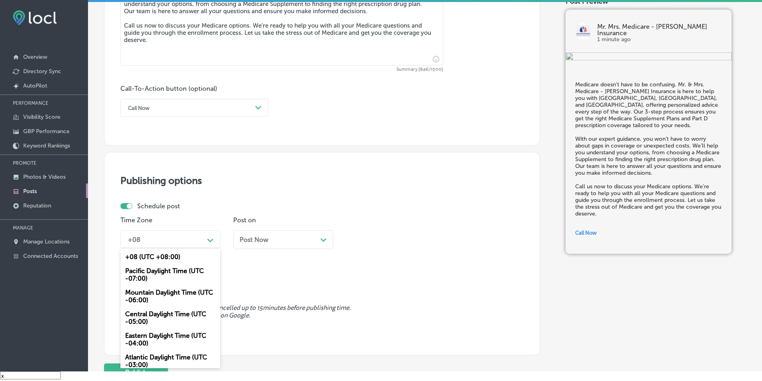
click at [211, 240] on icon "Path Created with Sketch." at bounding box center [210, 241] width 6 height 4
click at [145, 292] on div "Mountain Daylight Time (UTC -06:00)" at bounding box center [170, 297] width 100 height 22
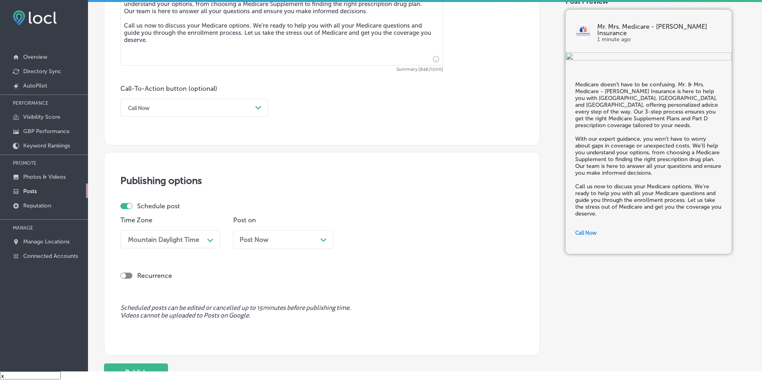
click at [325, 238] on icon "Path Created with Sketch." at bounding box center [323, 240] width 6 height 4
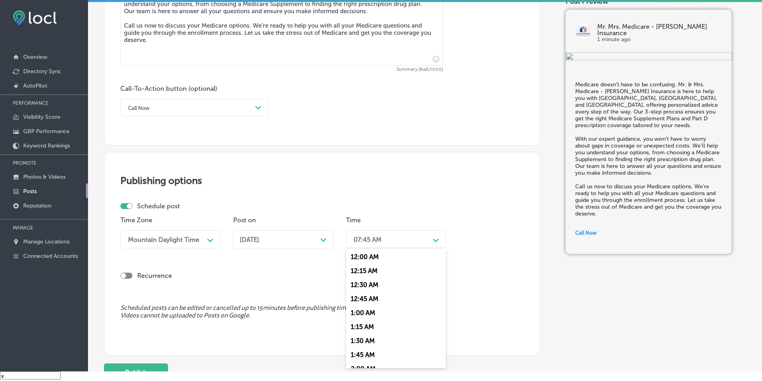
click at [371, 239] on div "Path Created with Sketch." at bounding box center [436, 239] width 13 height 13
click at [362, 287] on div "7:00 AM" at bounding box center [396, 289] width 100 height 14
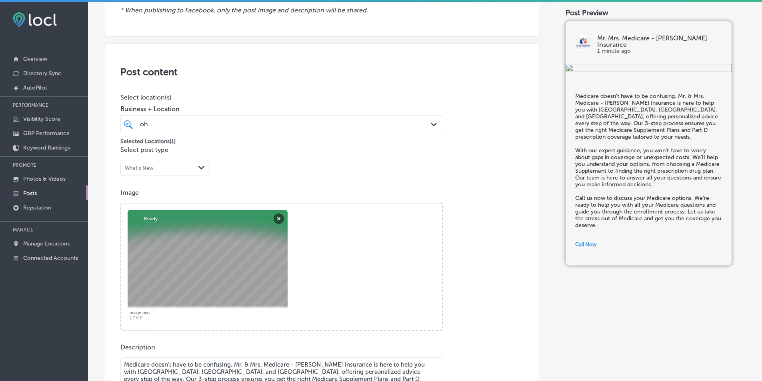
scroll to position [19, 0]
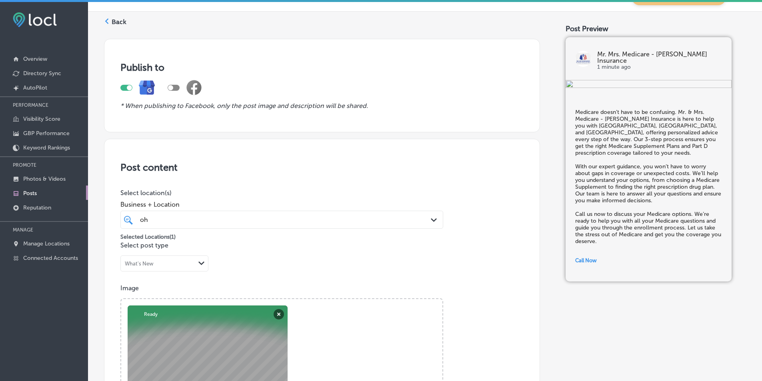
click at [371, 220] on polygon at bounding box center [434, 220] width 6 height 4
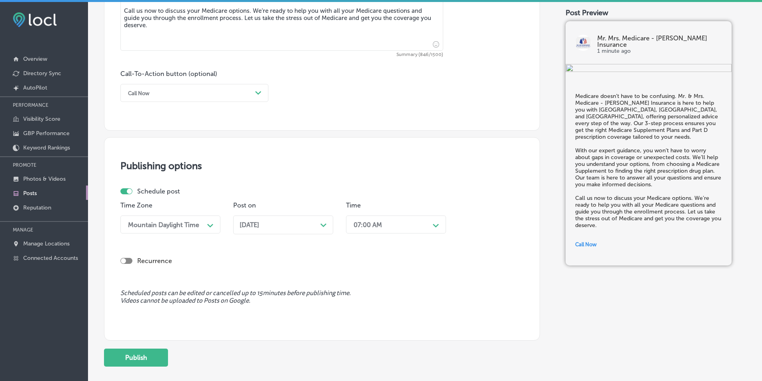
scroll to position [579, 0]
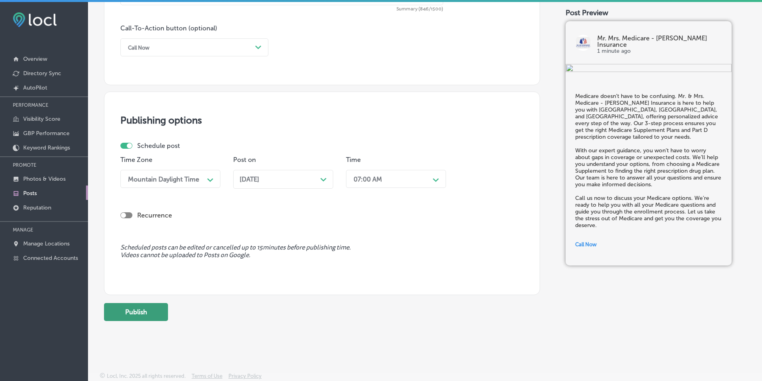
click at [128, 310] on button "Publish" at bounding box center [136, 312] width 64 height 18
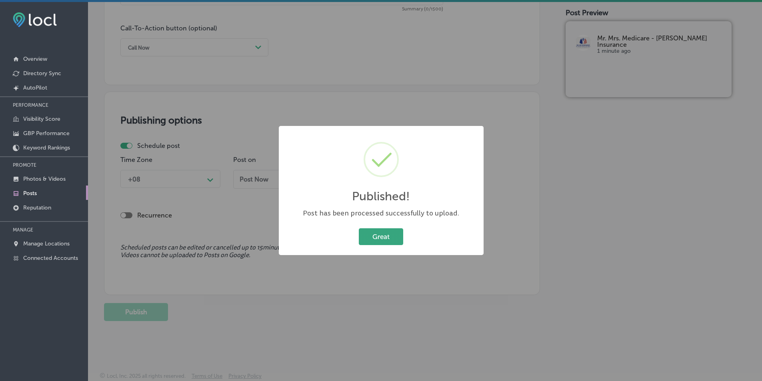
click at [371, 233] on button "Great" at bounding box center [381, 236] width 44 height 16
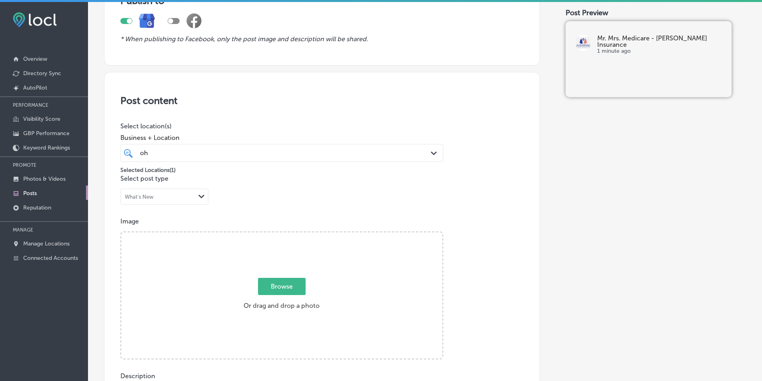
scroll to position [0, 0]
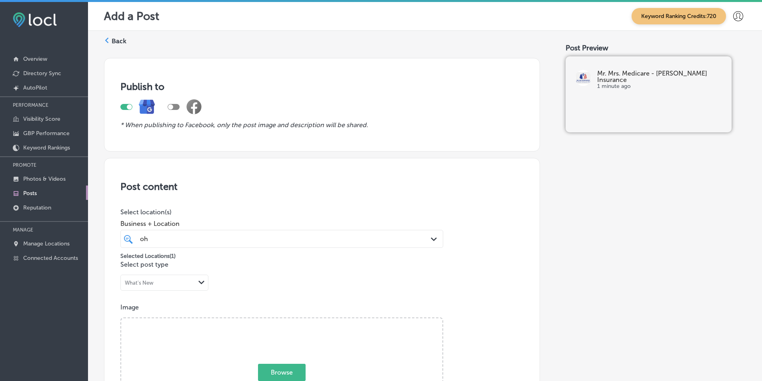
click at [107, 42] on polygon at bounding box center [107, 41] width 4 height 6
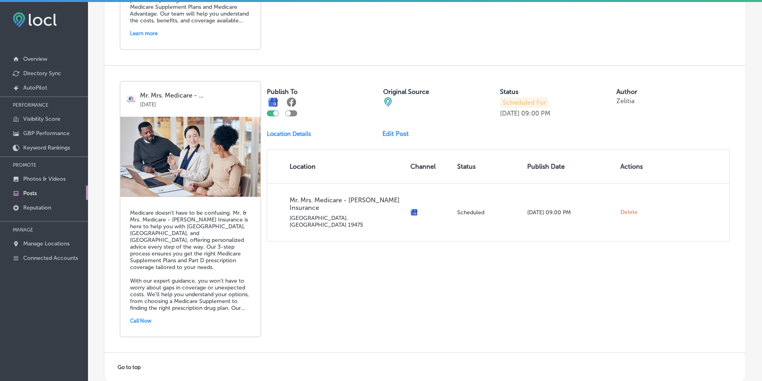
scroll to position [1720, 0]
